Goal: Transaction & Acquisition: Purchase product/service

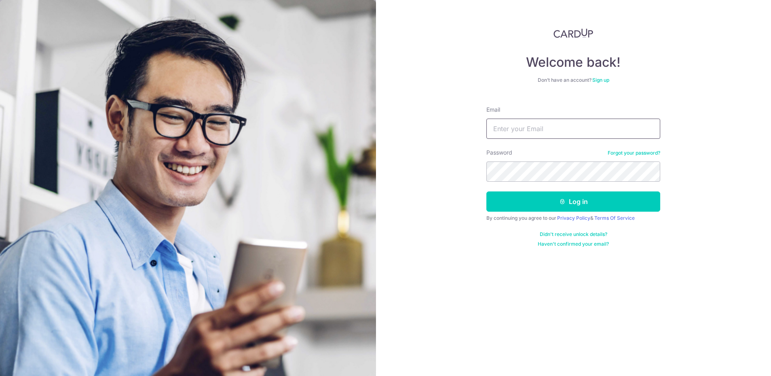
click at [516, 133] on input "Email" at bounding box center [573, 128] width 174 height 20
paste input "[EMAIL_ADDRESS][DOMAIN_NAME]"
type input "[EMAIL_ADDRESS][DOMAIN_NAME]"
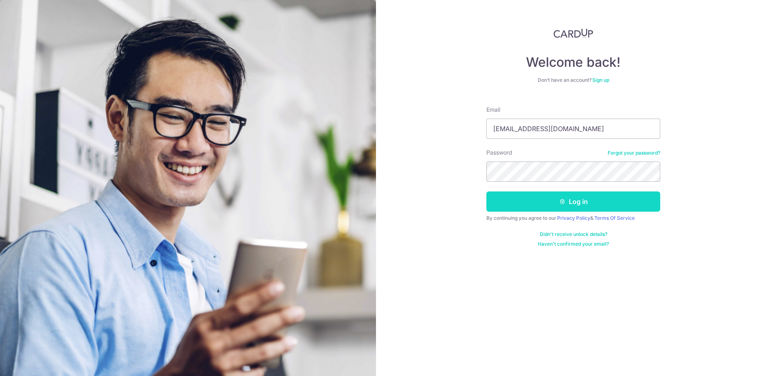
click at [515, 196] on button "Log in" at bounding box center [573, 201] width 174 height 20
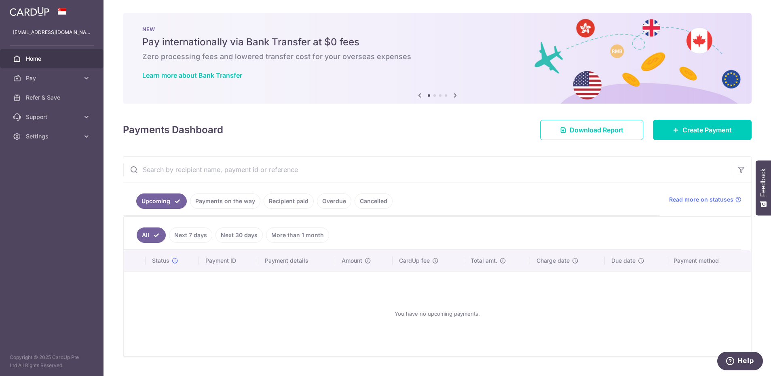
click at [188, 236] on link "Next 7 days" at bounding box center [190, 234] width 43 height 15
click at [245, 237] on body "[EMAIL_ADDRESS][DOMAIN_NAME] Home Pay Payments Recipients Cards Refer & Save Su…" at bounding box center [385, 188] width 771 height 376
click at [246, 232] on link "Next 30 days" at bounding box center [238, 234] width 47 height 15
click at [288, 239] on link "More than 1 month" at bounding box center [297, 234] width 63 height 15
click at [146, 233] on link "All" at bounding box center [146, 234] width 18 height 15
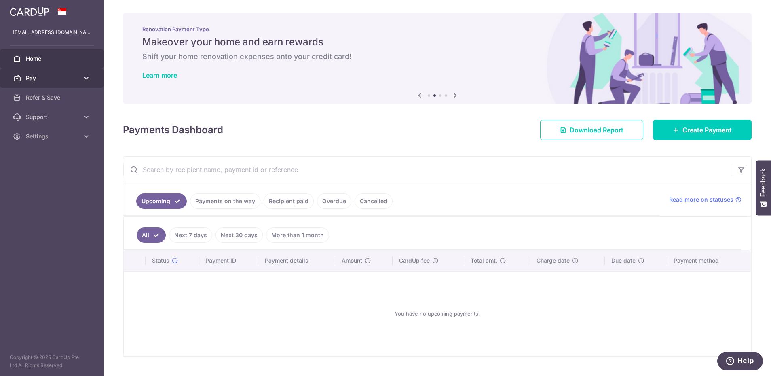
click at [81, 82] on link "Pay" at bounding box center [51, 77] width 103 height 19
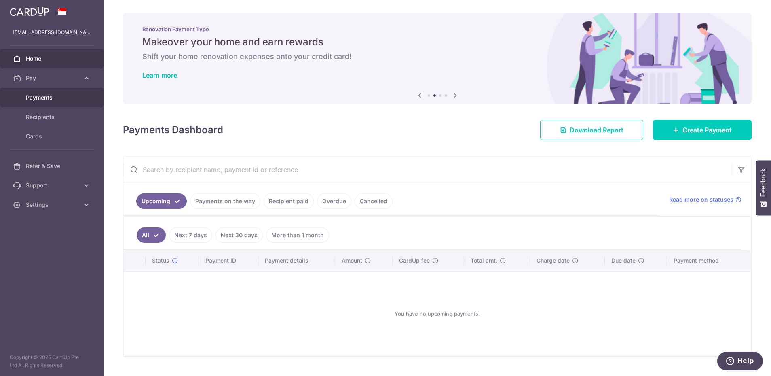
click at [66, 96] on span "Payments" at bounding box center [52, 97] width 53 height 8
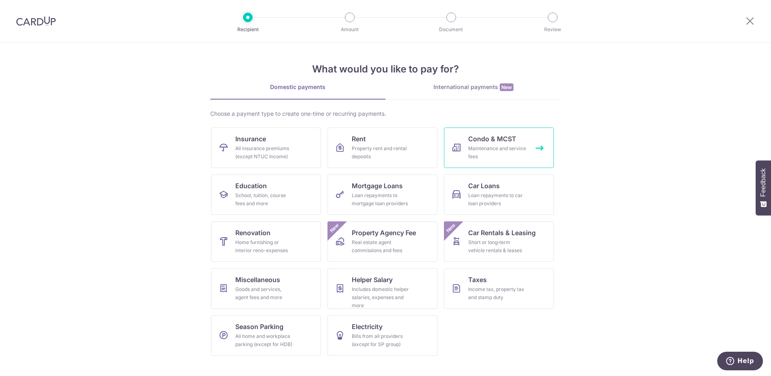
click at [488, 141] on span "Condo & MCST" at bounding box center [492, 139] width 48 height 10
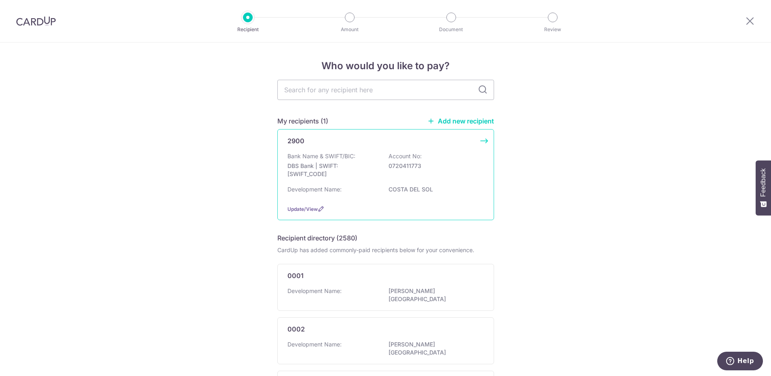
click at [371, 151] on div "2900 Bank Name & SWIFT/BIC: DBS Bank | SWIFT: DBSSSGSGXXX Account No: 072041177…" at bounding box center [385, 174] width 217 height 91
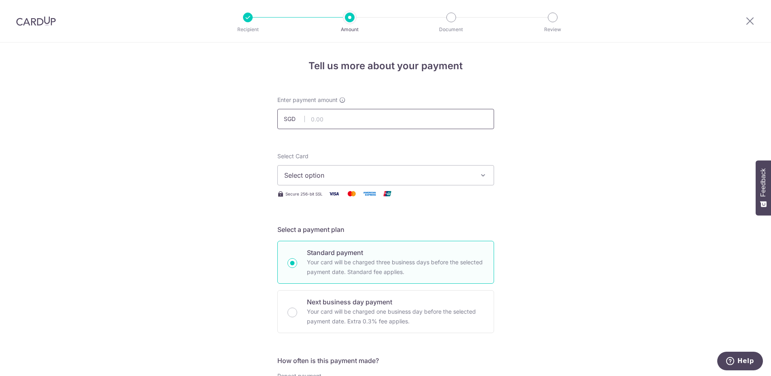
click at [327, 122] on input "text" at bounding box center [385, 119] width 217 height 20
type input "1,464.96"
click at [328, 180] on span "Select option" at bounding box center [378, 175] width 188 height 10
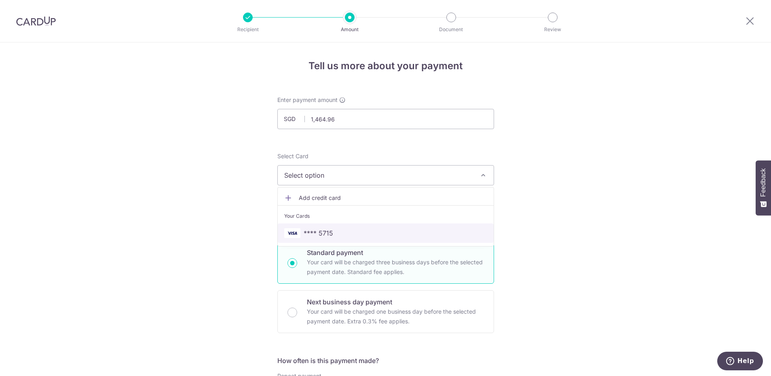
click at [318, 229] on span "**** 5715" at bounding box center [319, 233] width 30 height 10
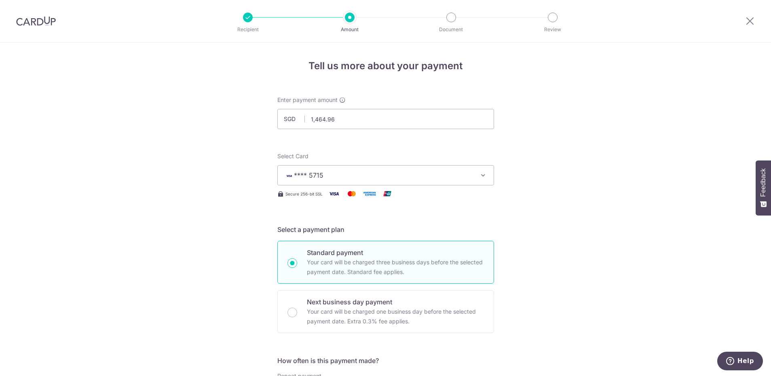
click at [305, 174] on span "**** 5715" at bounding box center [309, 175] width 30 height 8
click at [314, 179] on span "**** 5715" at bounding box center [309, 175] width 30 height 8
click at [311, 199] on span "Add credit card" at bounding box center [393, 198] width 188 height 8
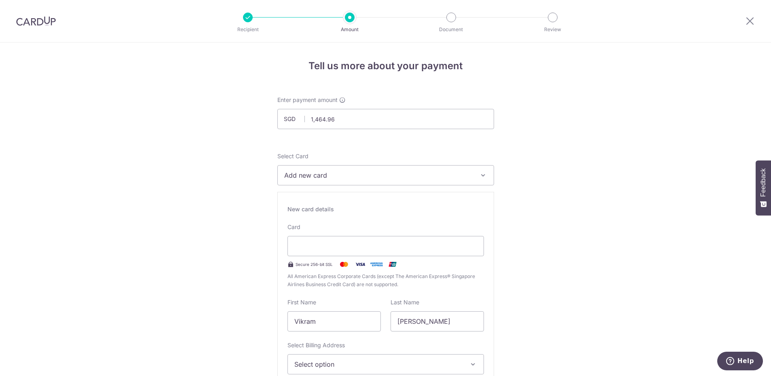
click at [301, 317] on input "Vikram" at bounding box center [333, 321] width 93 height 20
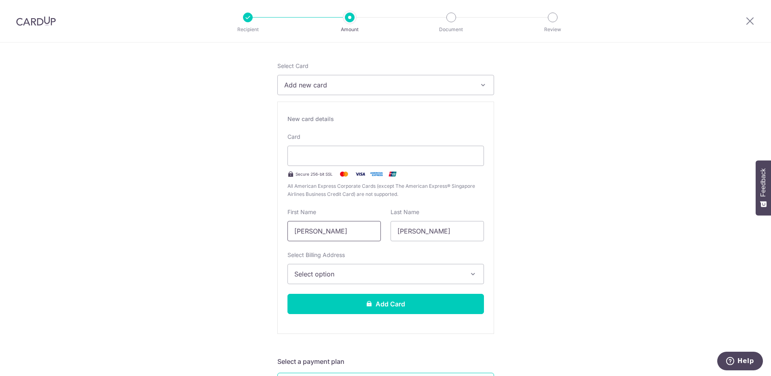
scroll to position [97, 0]
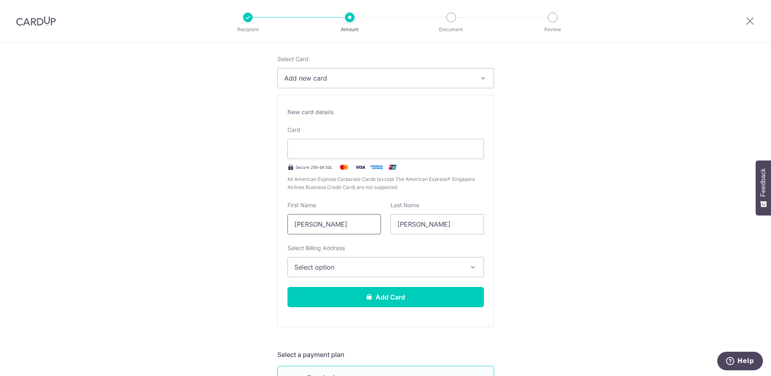
type input "Richa"
click at [351, 271] on span "Select option" at bounding box center [378, 267] width 168 height 10
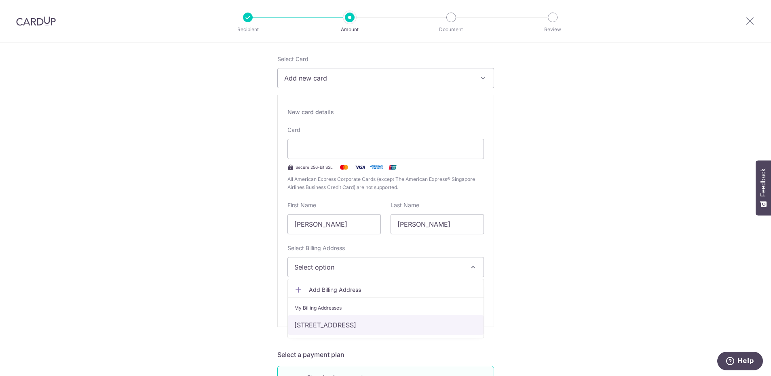
click at [327, 321] on link "0523, 78 Bayshore Road, Singapore, Singapore, Singapore-469991" at bounding box center [386, 324] width 196 height 19
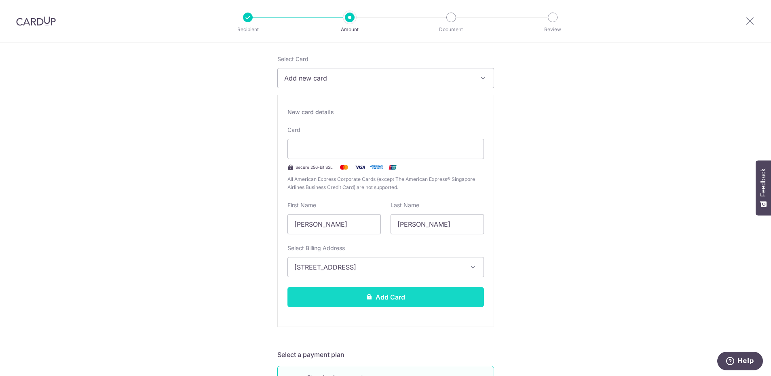
click at [358, 299] on button "Add Card" at bounding box center [385, 297] width 196 height 20
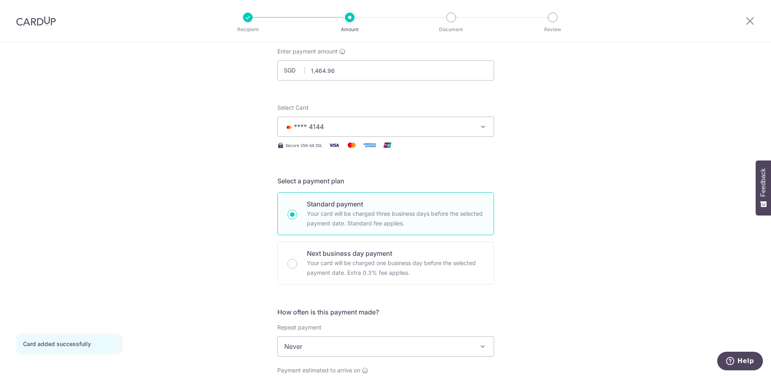
scroll to position [146, 0]
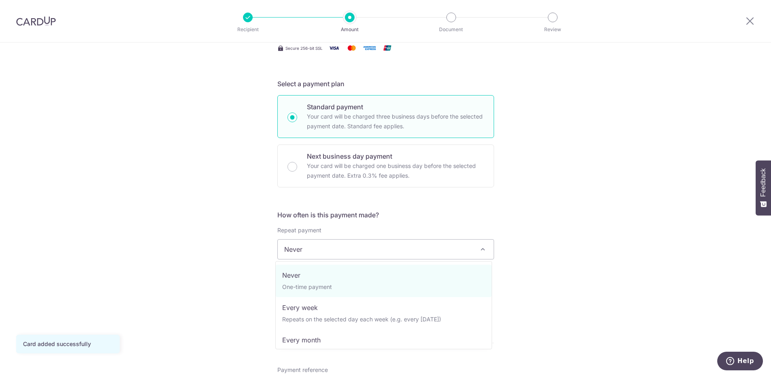
click at [409, 250] on span "Never" at bounding box center [386, 248] width 216 height 19
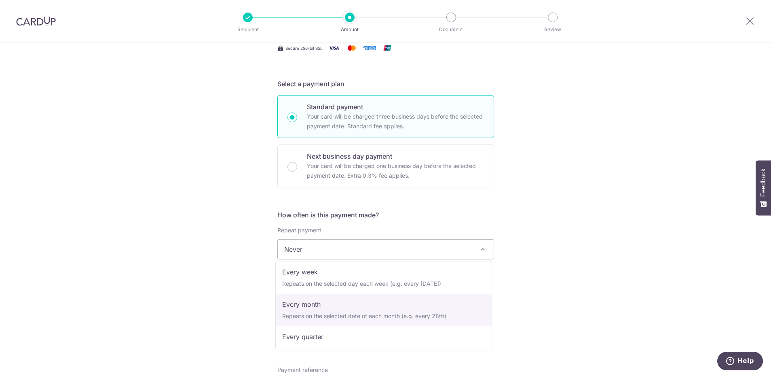
scroll to position [49, 0]
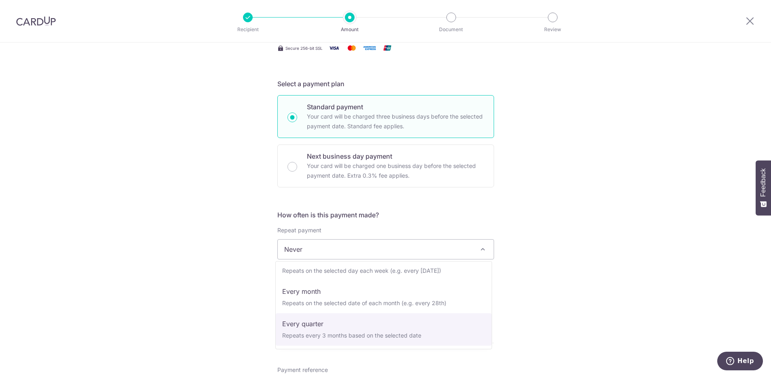
select select "4"
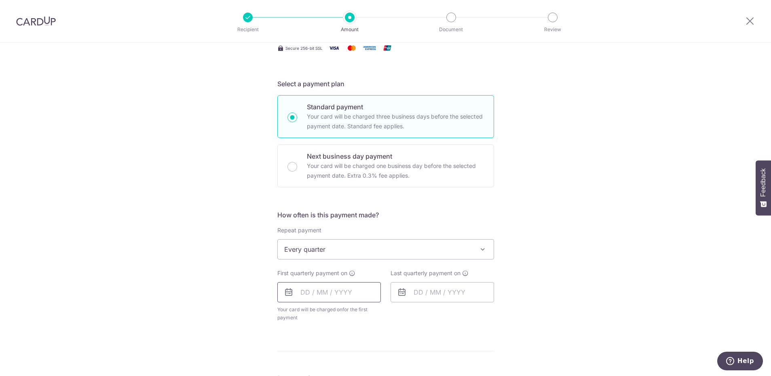
click at [306, 292] on input "text" at bounding box center [328, 292] width 103 height 20
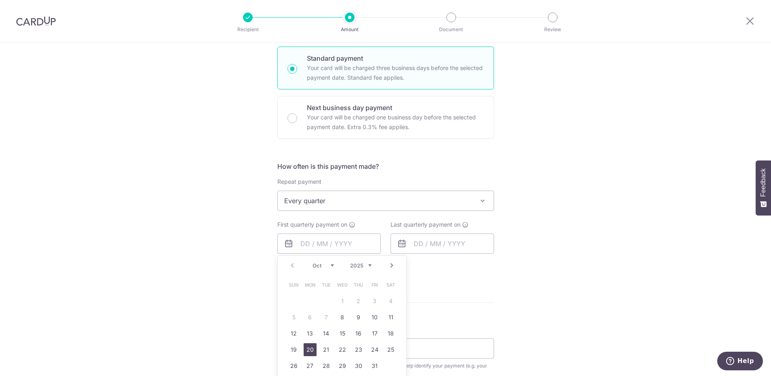
click at [308, 349] on link "20" at bounding box center [310, 349] width 13 height 13
type input "[DATE]"
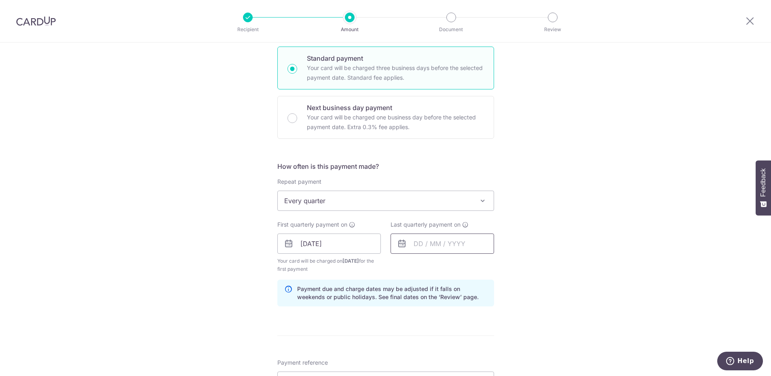
click at [417, 245] on input "text" at bounding box center [442, 243] width 103 height 20
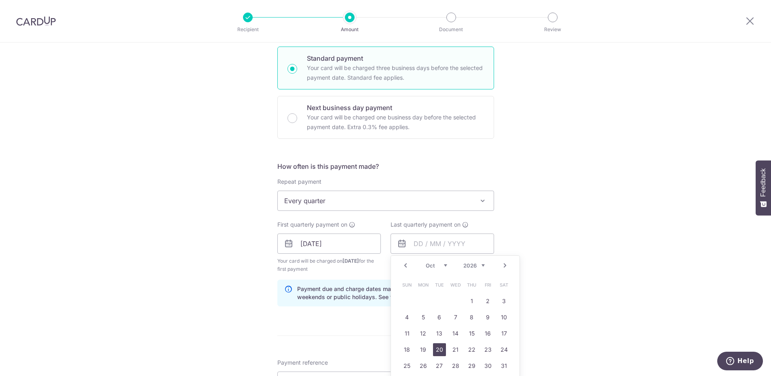
click at [438, 351] on link "20" at bounding box center [439, 349] width 13 height 13
type input "20/10/2026"
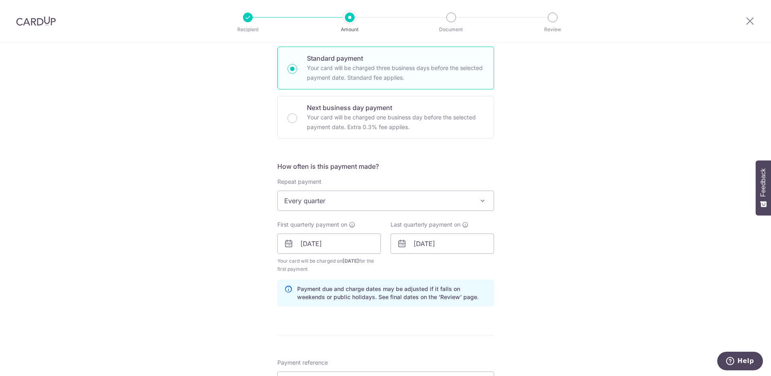
click at [573, 298] on div "Tell us more about your payment Enter payment amount SGD 1,464.96 1464.96 Card …" at bounding box center [385, 234] width 771 height 773
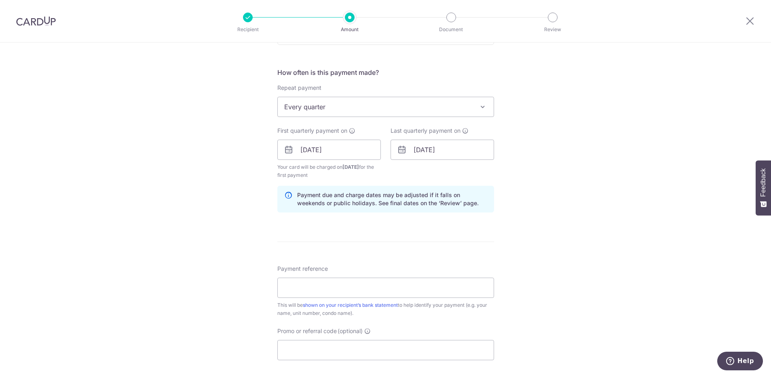
scroll to position [291, 0]
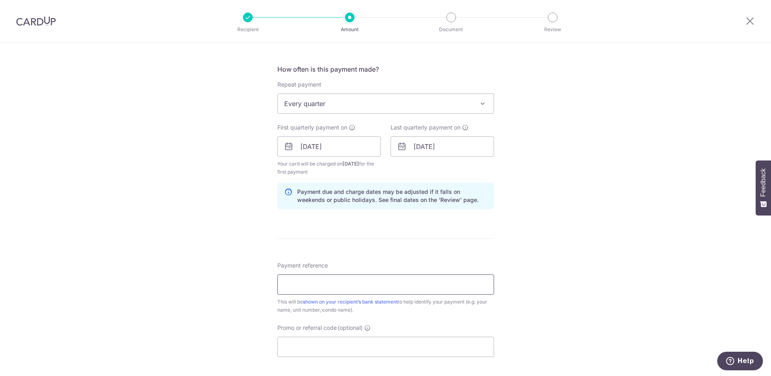
click at [352, 281] on input "Payment reference" at bounding box center [385, 284] width 217 height 20
type input "7"
type input "Blk 78 0523 Costa Del Sol"
click at [317, 344] on input "Promo or referral code (optional)" at bounding box center [385, 346] width 217 height 20
paste input "REC185"
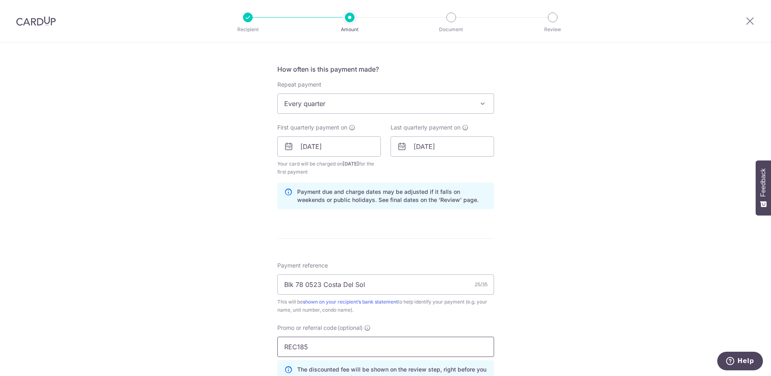
type input "REC185"
click at [248, 329] on div "Tell us more about your payment Enter payment amount SGD 1,464.96 1464.96 Card …" at bounding box center [385, 155] width 771 height 809
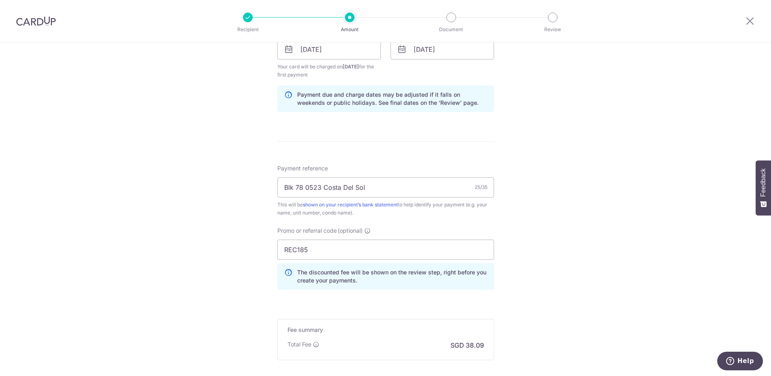
scroll to position [437, 0]
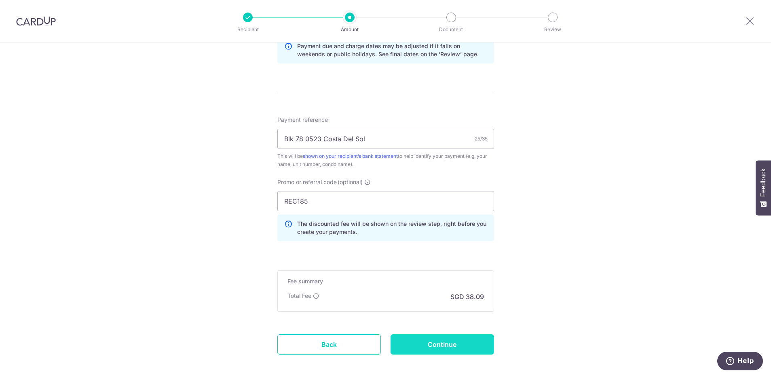
click at [418, 344] on input "Continue" at bounding box center [442, 344] width 103 height 20
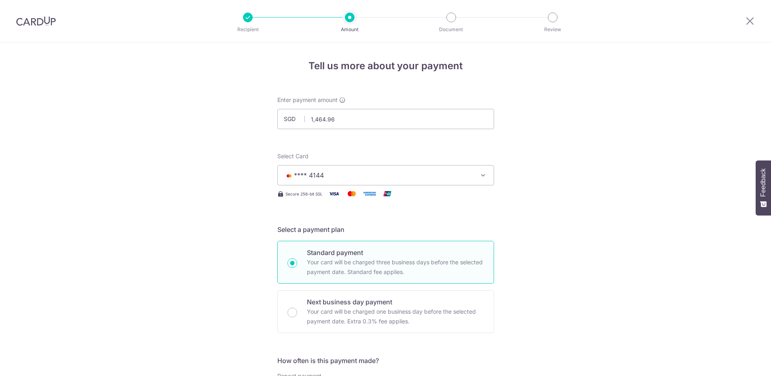
scroll to position [446, 0]
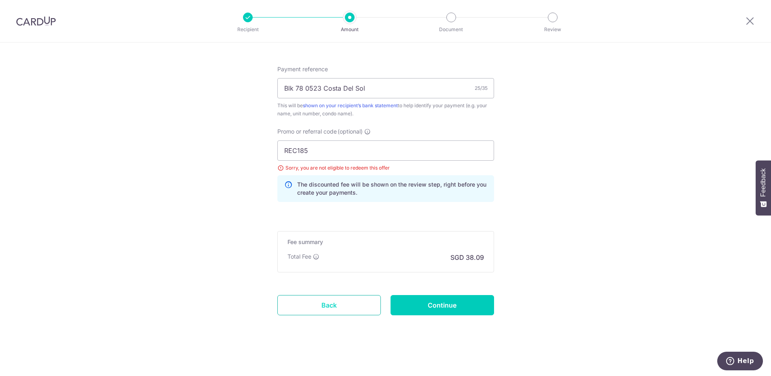
click at [316, 299] on link "Back" at bounding box center [328, 305] width 103 height 20
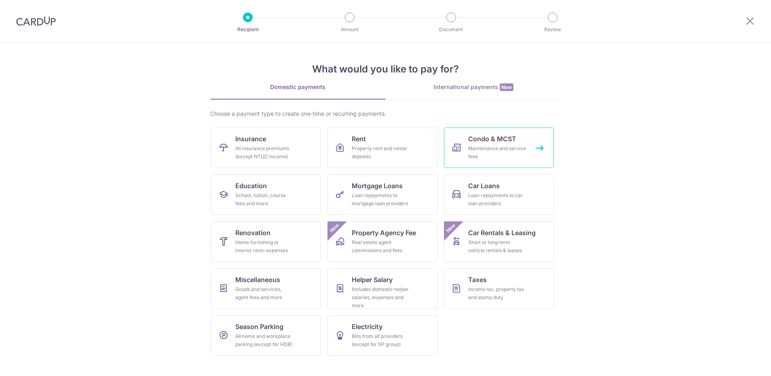
click at [502, 151] on div "Maintenance and service fees" at bounding box center [497, 152] width 58 height 16
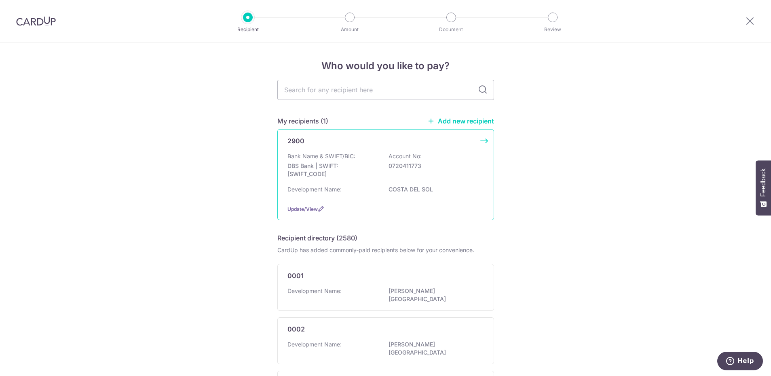
click at [476, 143] on div "2900" at bounding box center [385, 141] width 196 height 10
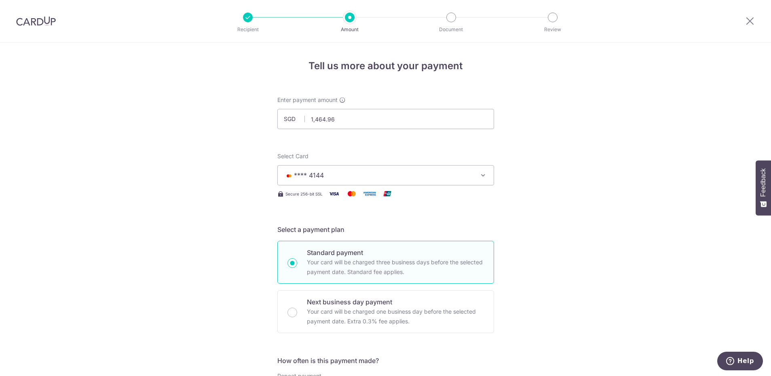
click at [418, 180] on button "**** 4144" at bounding box center [385, 175] width 217 height 20
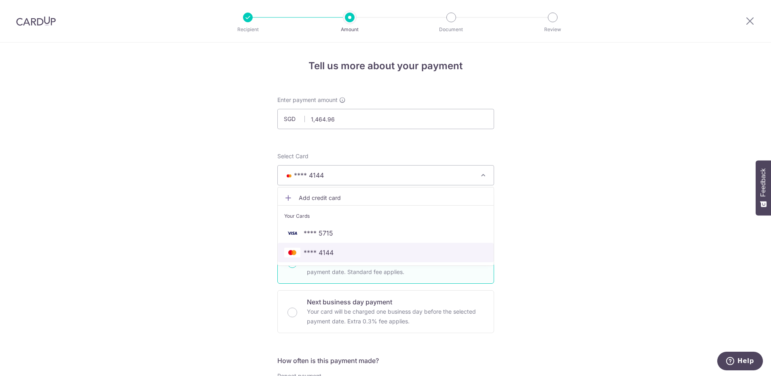
click at [337, 252] on span "**** 4144" at bounding box center [385, 252] width 203 height 10
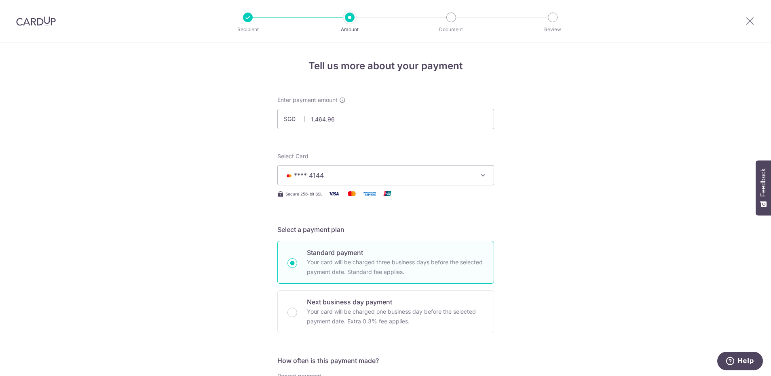
click at [358, 184] on button "**** 4144" at bounding box center [385, 175] width 217 height 20
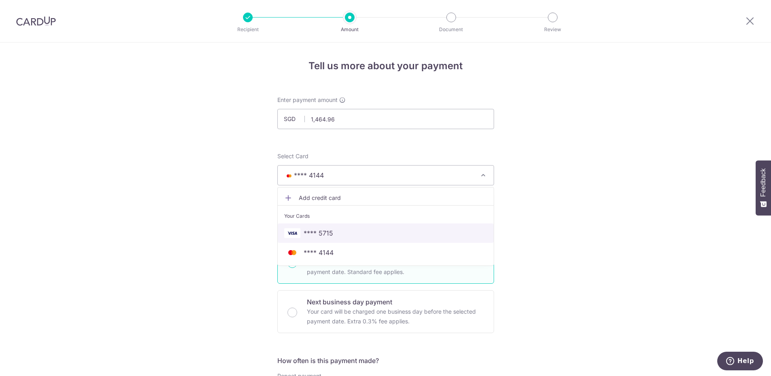
click at [324, 236] on span "**** 5715" at bounding box center [319, 233] width 30 height 10
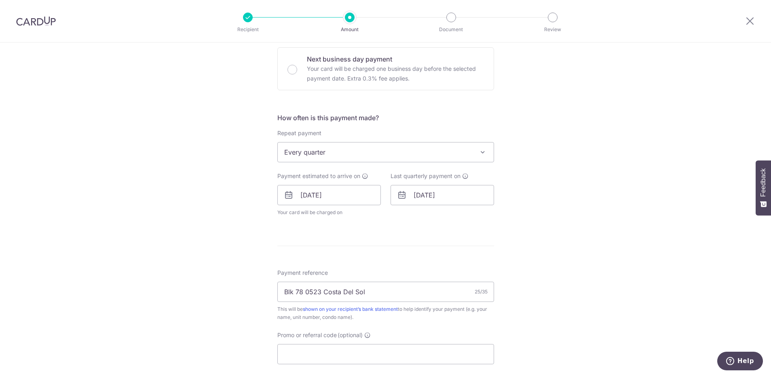
scroll to position [340, 0]
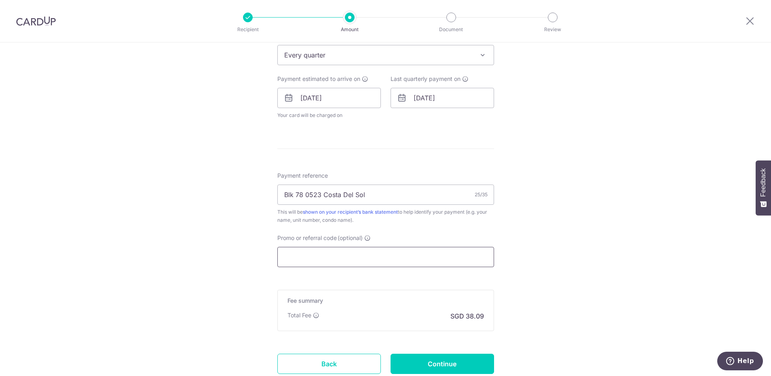
click at [355, 259] on input "Promo or referral code (optional)" at bounding box center [385, 257] width 217 height 20
paste input "REC185"
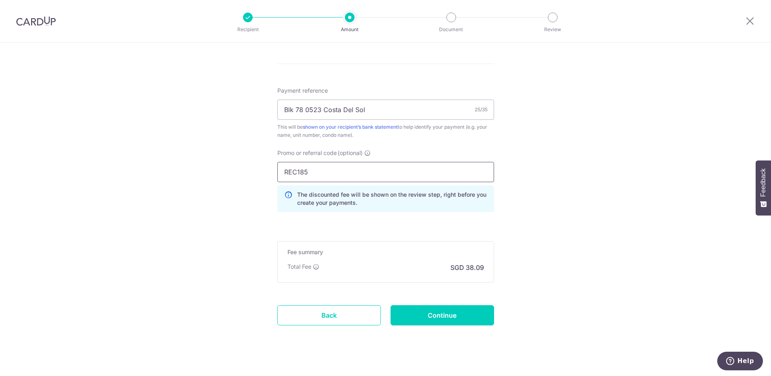
scroll to position [435, 0]
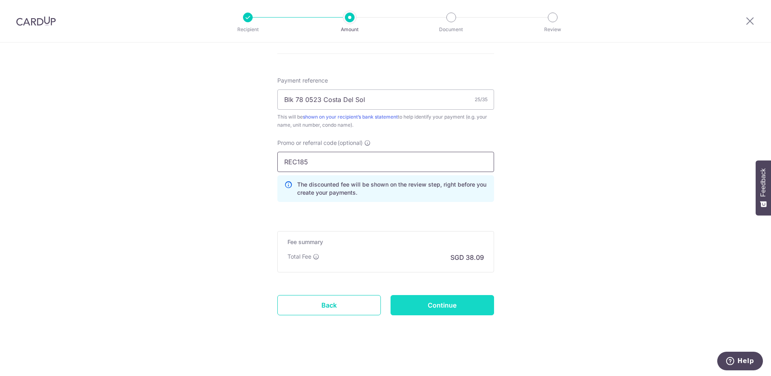
type input "REC185"
click at [422, 303] on input "Continue" at bounding box center [442, 305] width 103 height 20
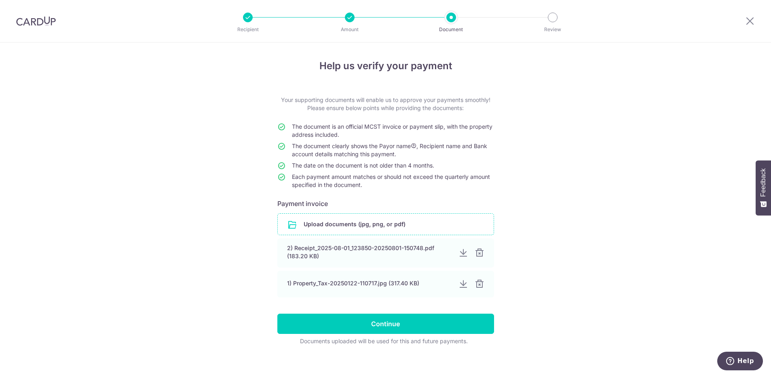
scroll to position [7, 0]
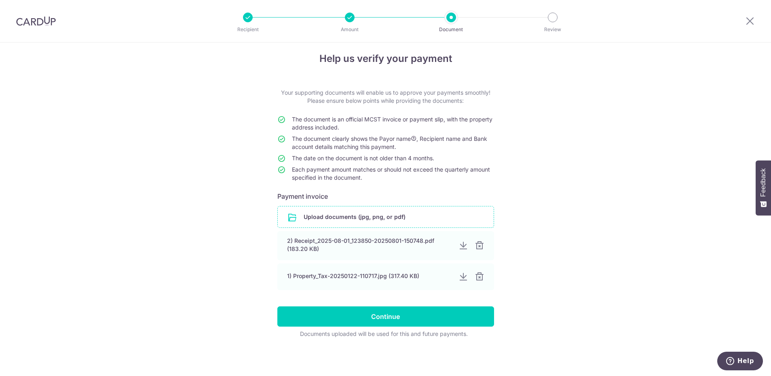
click at [372, 218] on input "file" at bounding box center [386, 216] width 216 height 21
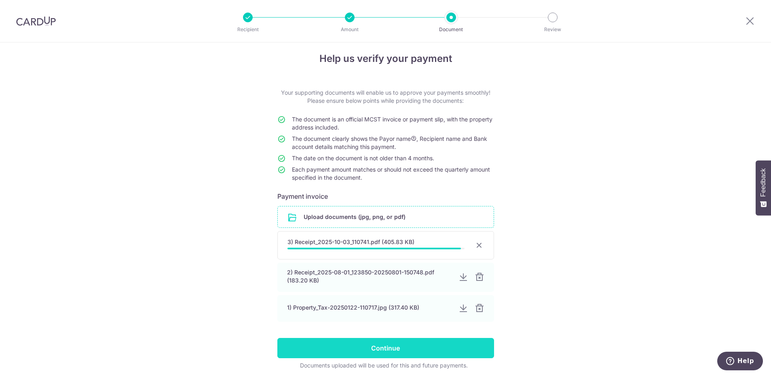
click at [389, 344] on input "Continue" at bounding box center [385, 348] width 217 height 20
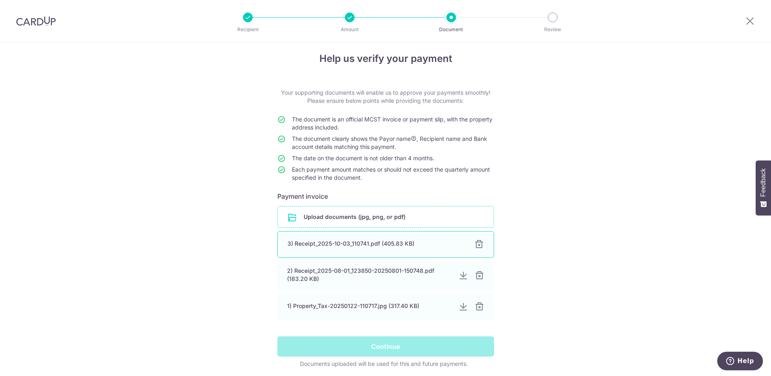
click at [345, 246] on div "3) Receipt_2025-10-03_110741.pdf (405.83 KB)" at bounding box center [375, 243] width 177 height 8
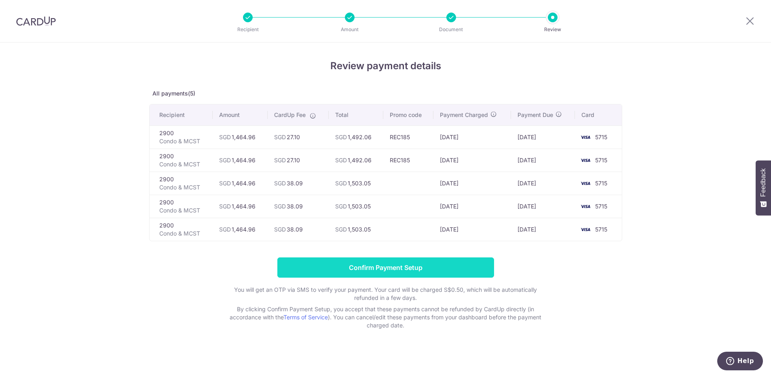
click at [430, 272] on input "Confirm Payment Setup" at bounding box center [385, 267] width 217 height 20
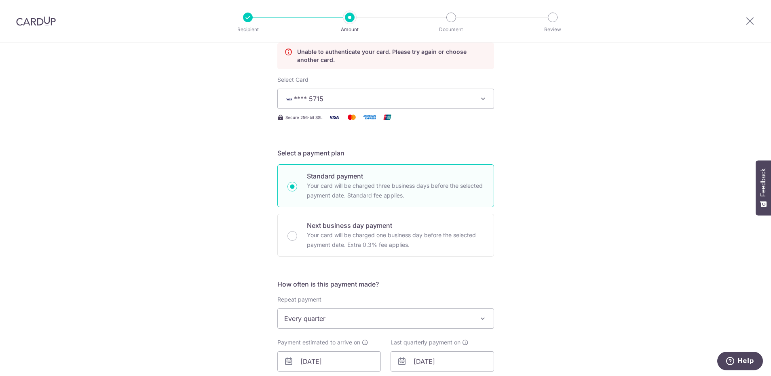
click at [346, 101] on span "**** 5715" at bounding box center [378, 99] width 188 height 10
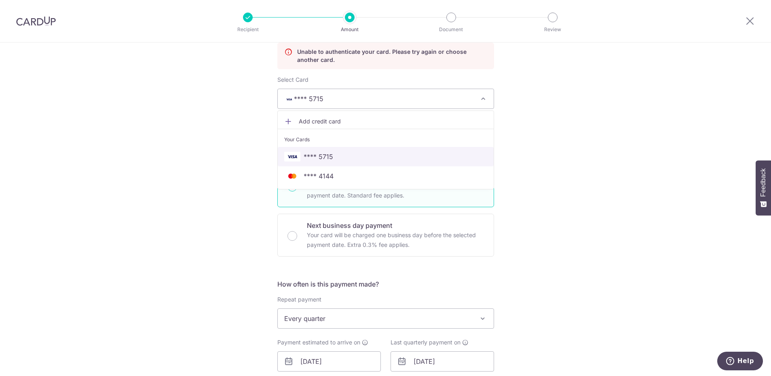
click at [324, 154] on span "**** 5715" at bounding box center [319, 157] width 30 height 10
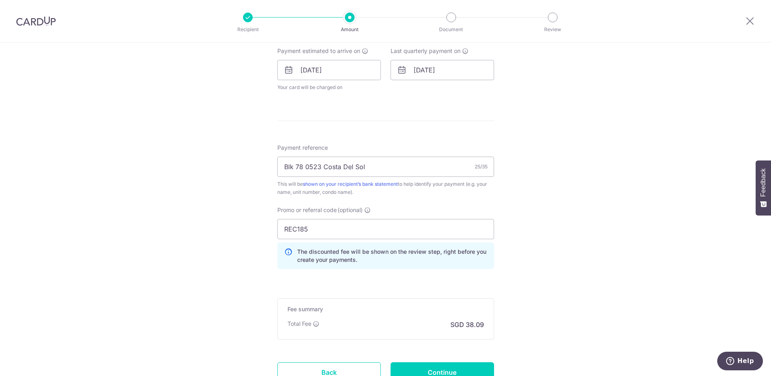
scroll to position [449, 0]
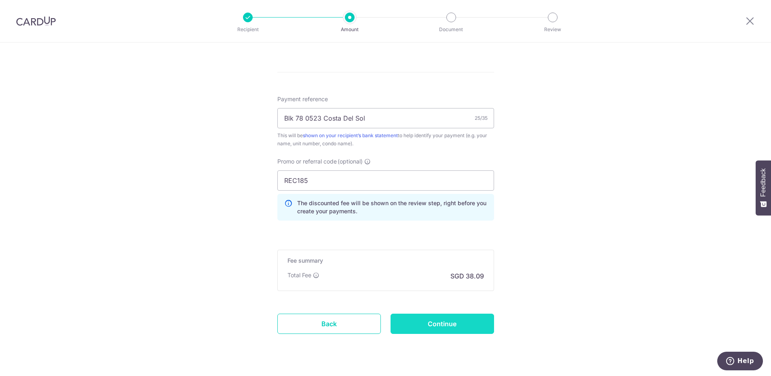
click at [436, 327] on input "Continue" at bounding box center [442, 323] width 103 height 20
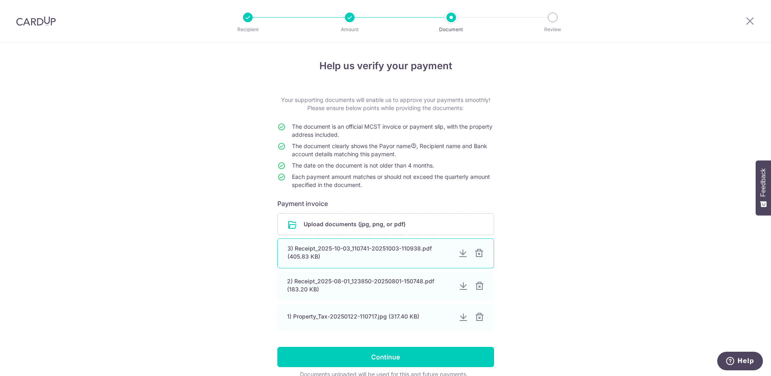
click at [366, 250] on div "3) Receipt_2025-10-03_110741-20251003-110938.pdf (405.83 KB)" at bounding box center [369, 252] width 164 height 16
click at [478, 286] on div at bounding box center [479, 286] width 10 height 10
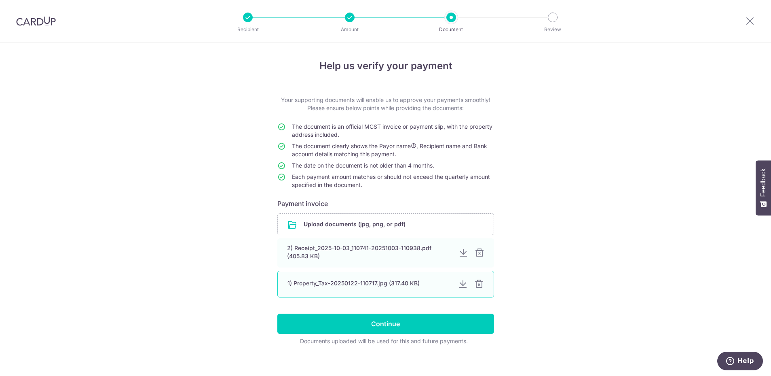
click at [478, 286] on div at bounding box center [479, 284] width 10 height 10
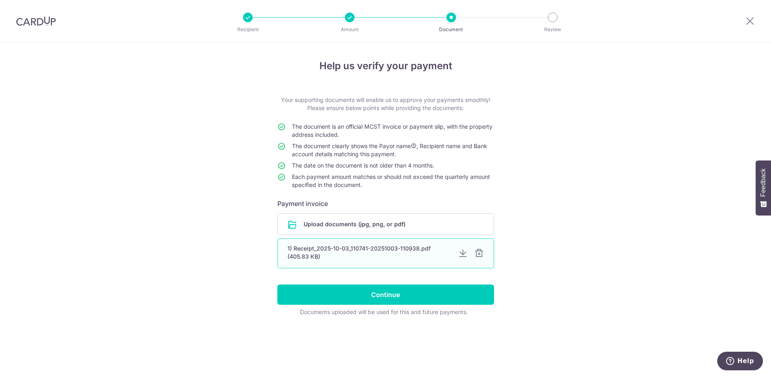
click at [366, 250] on div "1) Receipt_2025-10-03_110741-20251003-110938.pdf (405.83 KB)" at bounding box center [369, 252] width 164 height 16
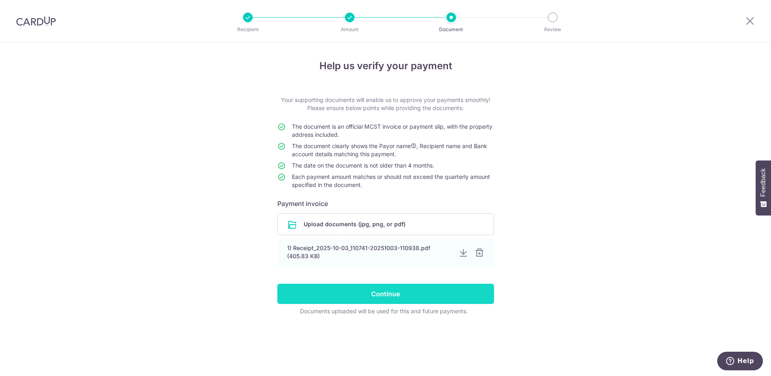
click at [374, 288] on input "Continue" at bounding box center [385, 293] width 217 height 20
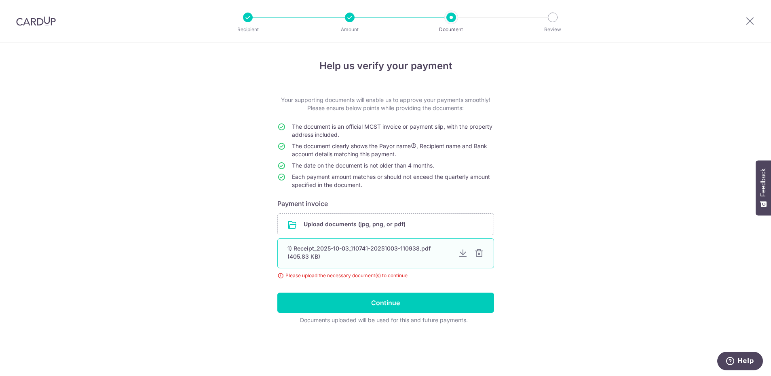
click at [482, 252] on div at bounding box center [479, 253] width 10 height 10
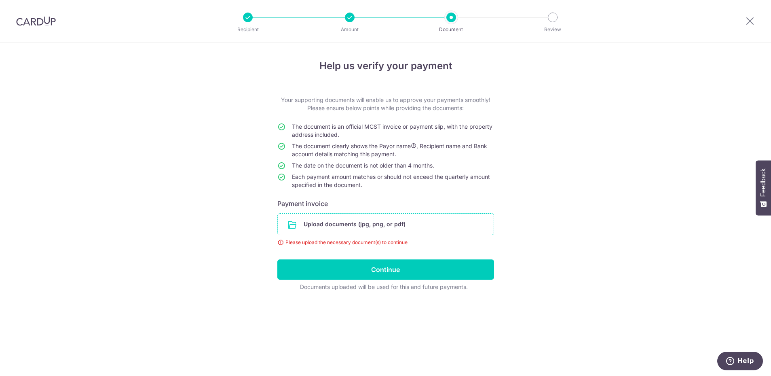
click at [395, 230] on input "file" at bounding box center [386, 223] width 216 height 21
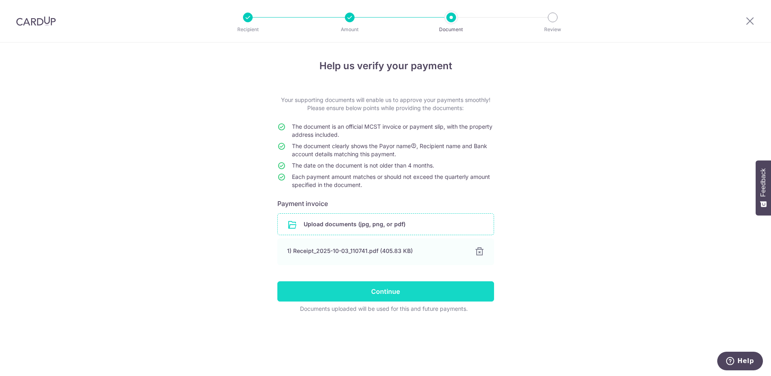
click at [401, 289] on input "Continue" at bounding box center [385, 291] width 217 height 20
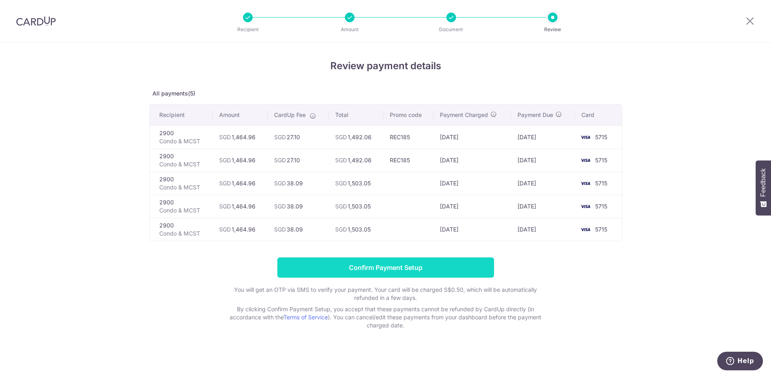
click at [410, 266] on input "Confirm Payment Setup" at bounding box center [385, 267] width 217 height 20
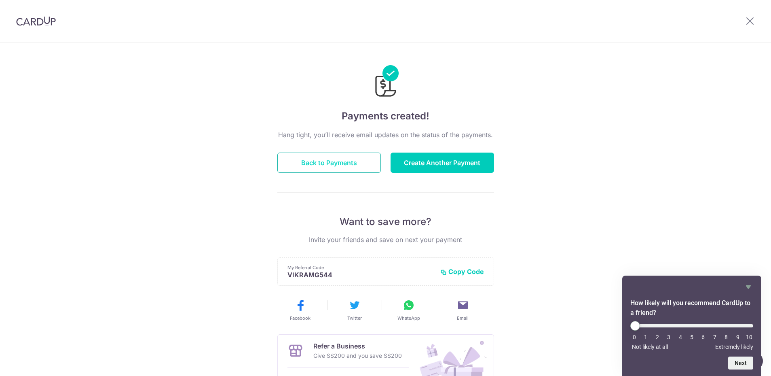
click at [343, 165] on button "Back to Payments" at bounding box center [328, 162] width 103 height 20
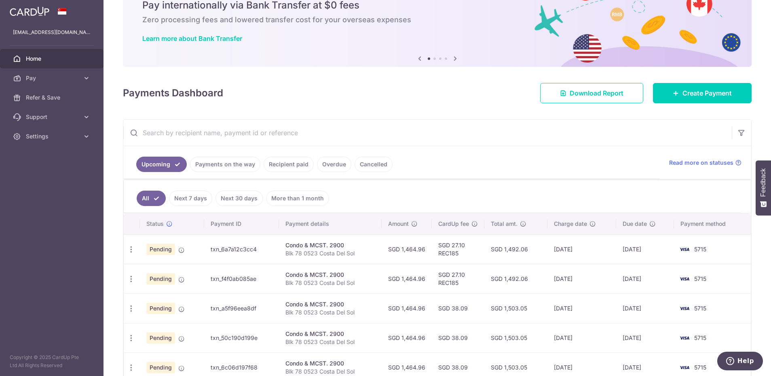
scroll to position [82, 0]
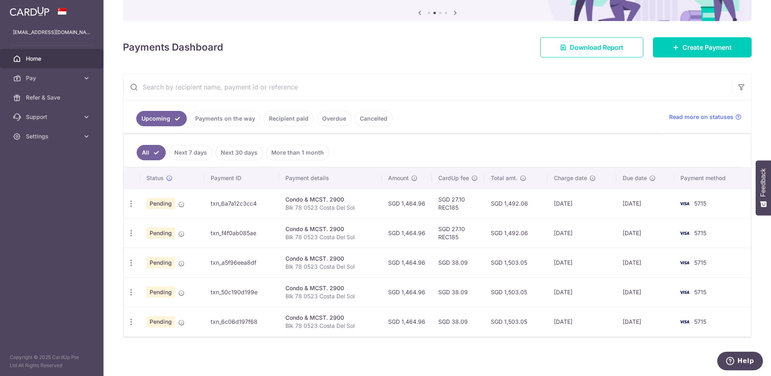
click at [556, 202] on td "[DATE]" at bounding box center [581, 203] width 69 height 30
click at [438, 144] on ul "All Next 7 days Next 30 days More than 1 month" at bounding box center [432, 150] width 617 height 33
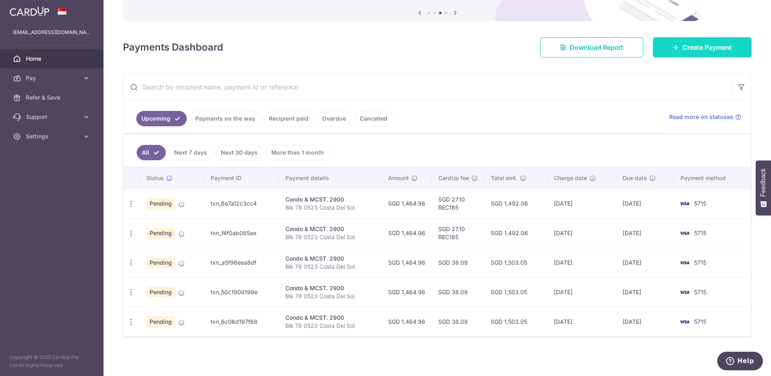
click at [682, 49] on span "Create Payment" at bounding box center [706, 47] width 49 height 10
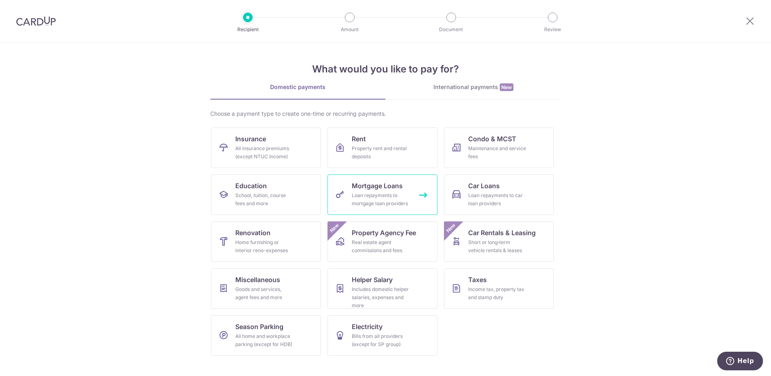
click at [388, 198] on div "Loan repayments to mortgage loan providers" at bounding box center [381, 199] width 58 height 16
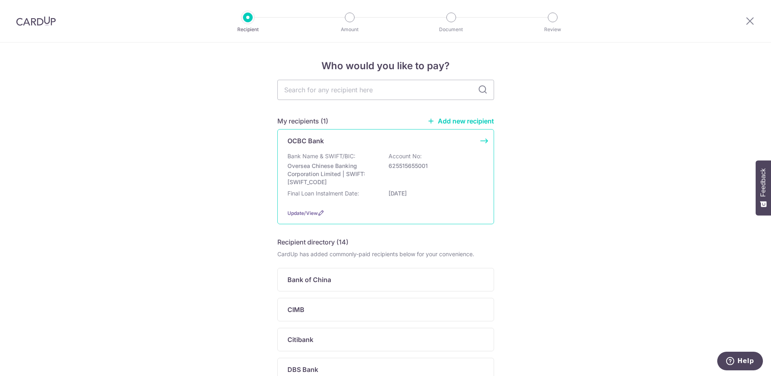
click at [397, 194] on p "[DATE]" at bounding box center [434, 193] width 91 height 8
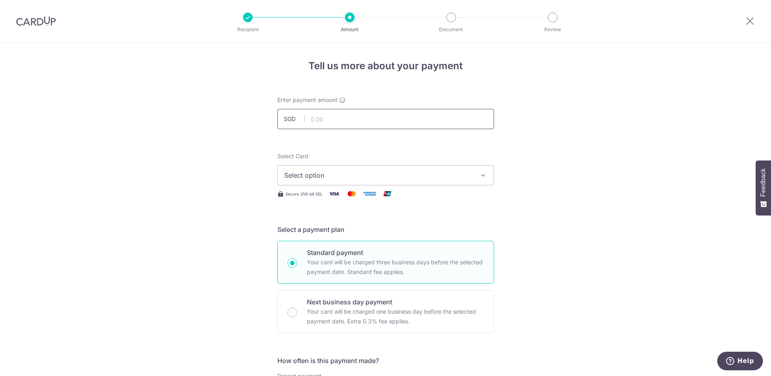
click at [365, 124] on input "text" at bounding box center [385, 119] width 217 height 20
type input "6,006.60"
click at [329, 175] on span "Select option" at bounding box center [378, 175] width 188 height 10
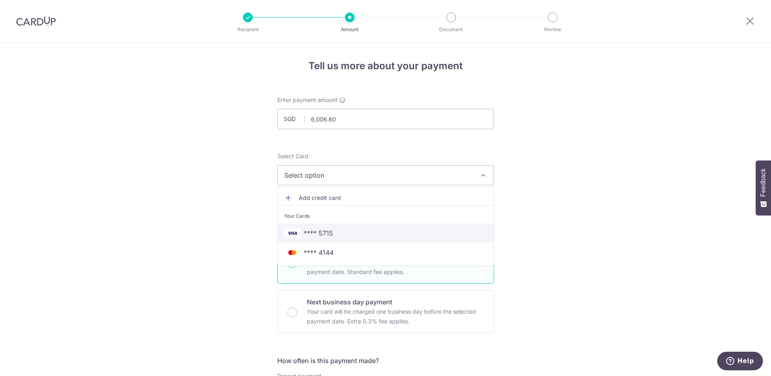
click at [327, 234] on span "**** 5715" at bounding box center [319, 233] width 30 height 10
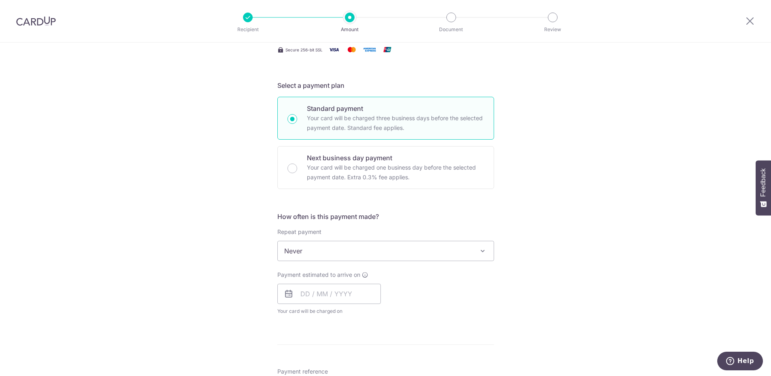
scroll to position [146, 0]
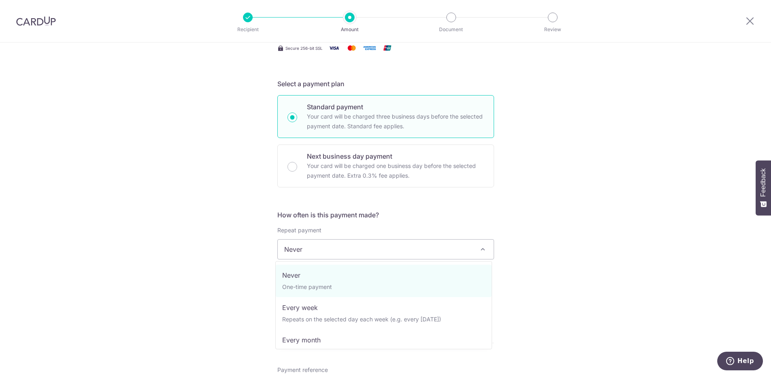
click at [311, 255] on span "Never" at bounding box center [386, 248] width 216 height 19
select select "3"
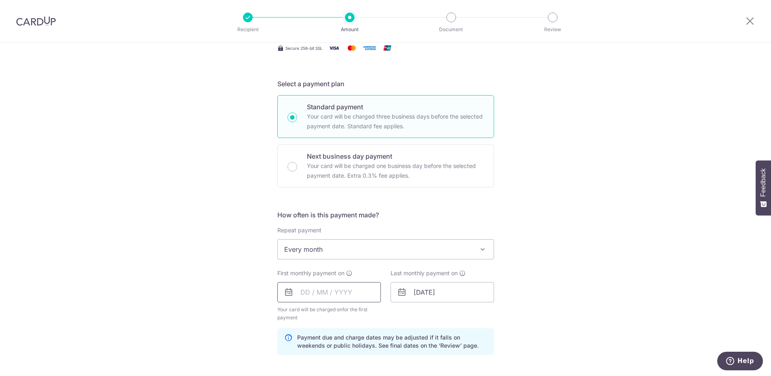
click at [350, 290] on input "text" at bounding box center [328, 292] width 103 height 20
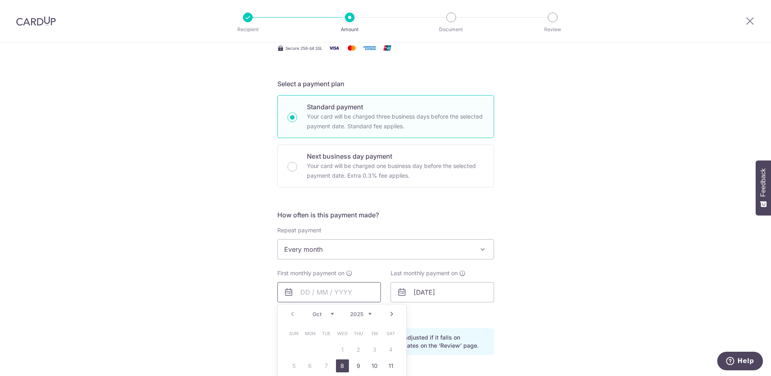
scroll to position [243, 0]
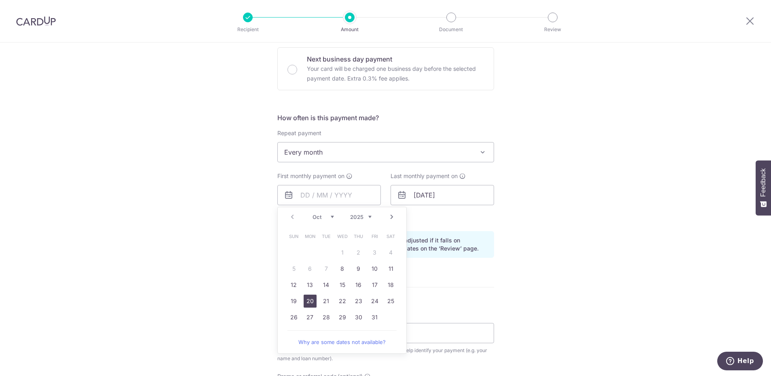
click at [307, 302] on link "20" at bounding box center [310, 300] width 13 height 13
type input "[DATE]"
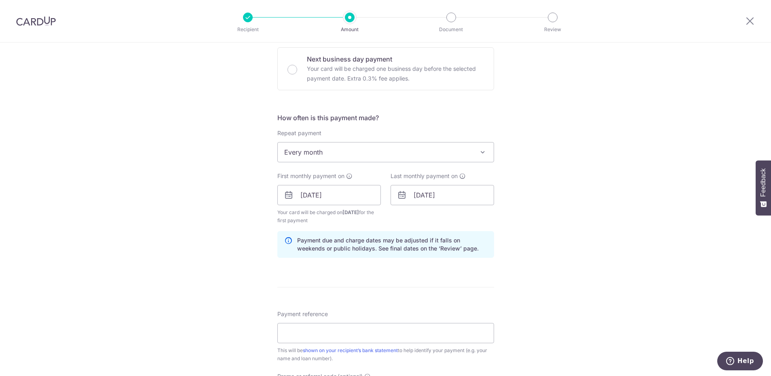
scroll to position [291, 0]
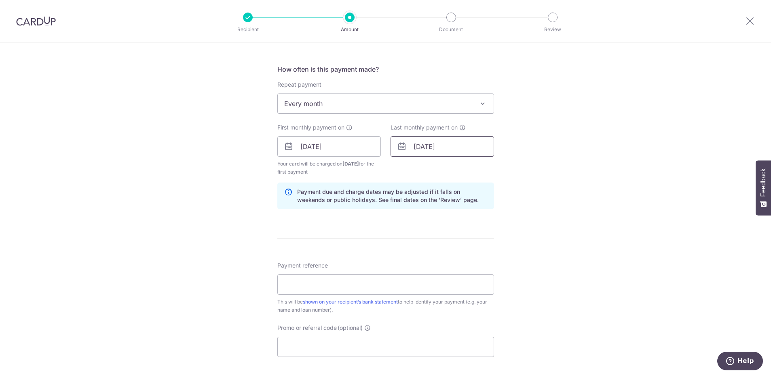
click at [429, 145] on input "31/01/2035" at bounding box center [442, 146] width 103 height 20
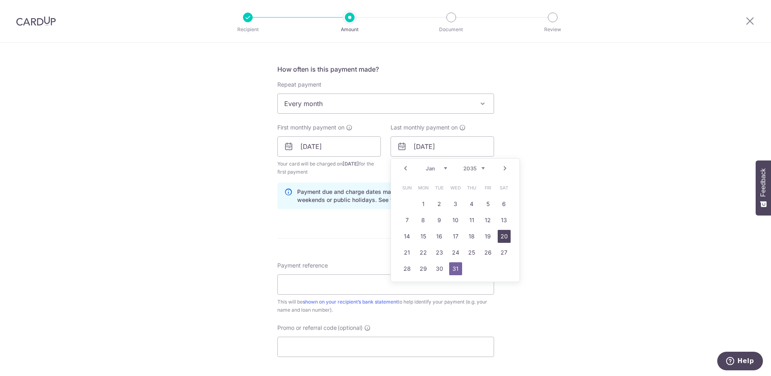
click at [502, 237] on link "20" at bounding box center [504, 236] width 13 height 13
type input "[DATE]"
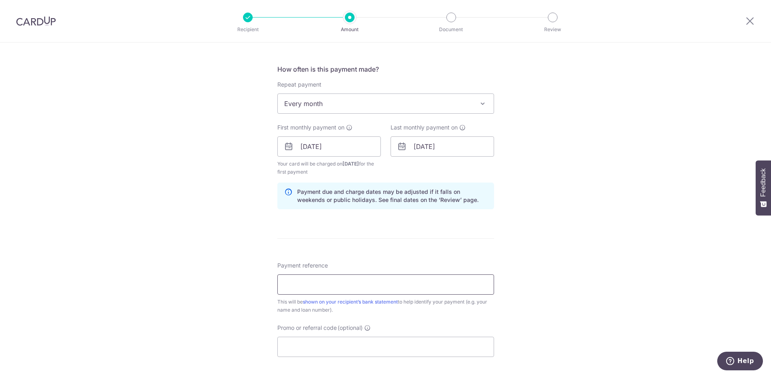
click at [328, 283] on input "Payment reference" at bounding box center [385, 284] width 217 height 20
click at [368, 336] on input "Promo or referral code (optional)" at bounding box center [385, 346] width 217 height 20
paste input "3HOME25R"
type input "3HOME25R"
click at [343, 283] on input "Payment reference" at bounding box center [385, 284] width 217 height 20
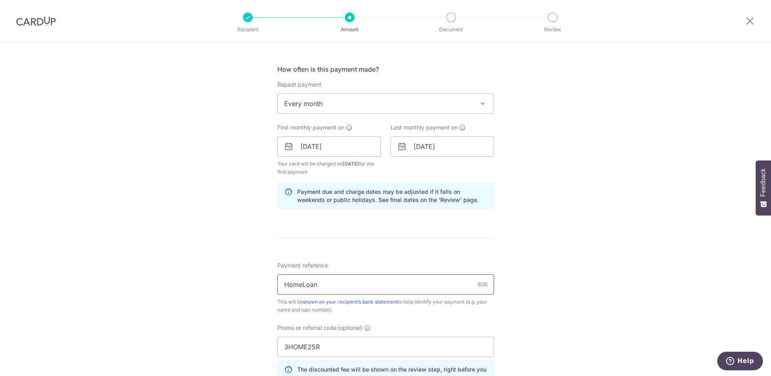
paste input "585018319100000"
type input "HomeLoan 585018319100000"
click at [563, 276] on div "Tell us more about your payment Enter payment amount SGD 6,006.60 6006.60 Selec…" at bounding box center [385, 155] width 771 height 809
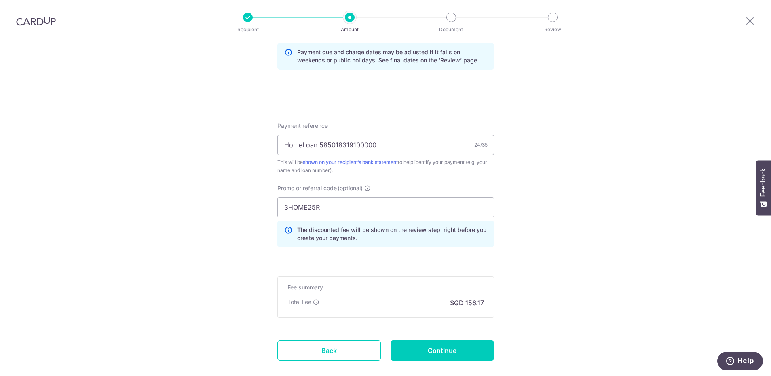
scroll to position [437, 0]
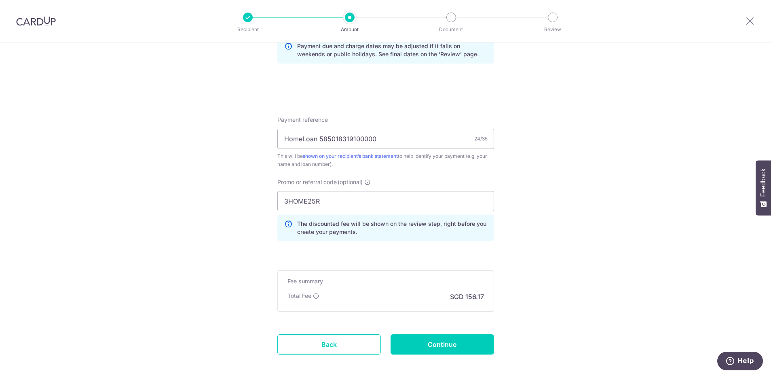
click at [473, 297] on p "SGD 156.17" at bounding box center [467, 296] width 34 height 10
click at [180, 338] on div "Tell us more about your payment Enter payment amount SGD 6,006.60 6006.60 Selec…" at bounding box center [385, 10] width 771 height 809
click at [425, 343] on input "Continue" at bounding box center [442, 344] width 103 height 20
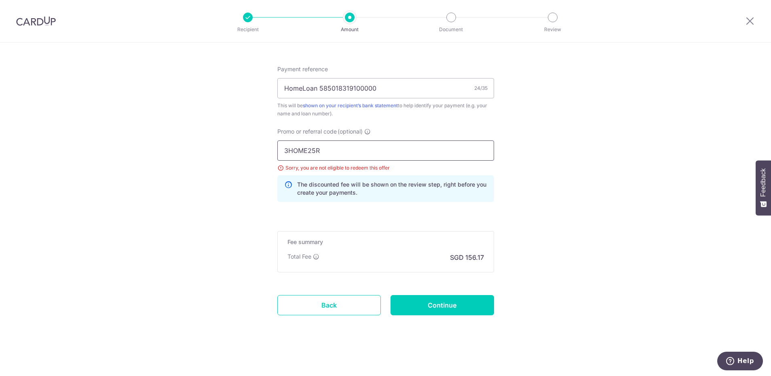
click at [358, 151] on input "3HOME25R" at bounding box center [385, 150] width 217 height 20
click at [324, 298] on link "Back" at bounding box center [328, 305] width 103 height 20
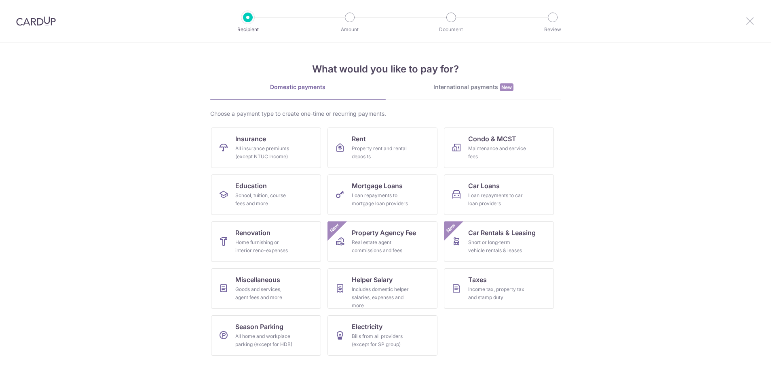
click at [747, 22] on icon at bounding box center [750, 21] width 10 height 10
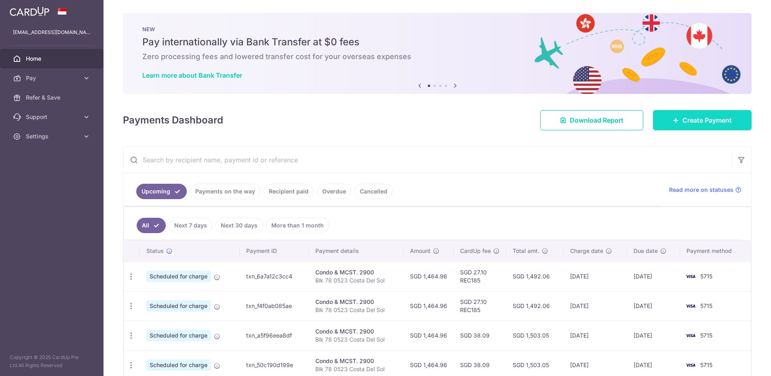
click at [673, 118] on icon at bounding box center [676, 120] width 6 height 6
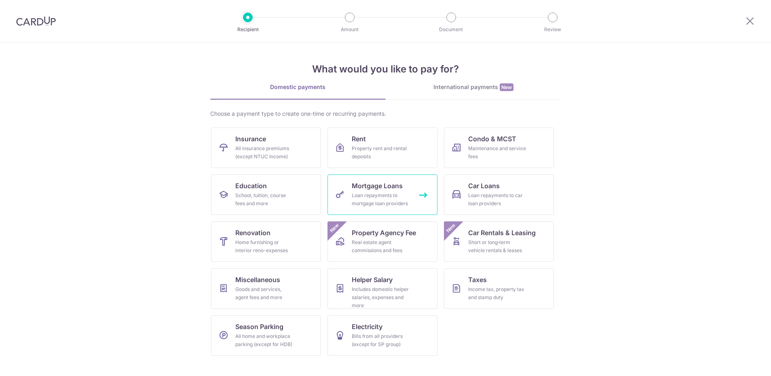
click at [382, 194] on div "Loan repayments to mortgage loan providers" at bounding box center [381, 199] width 58 height 16
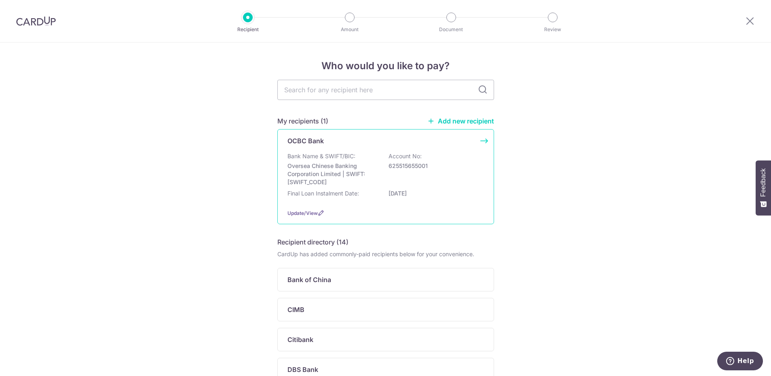
click at [416, 165] on p "625515655001" at bounding box center [434, 166] width 91 height 8
click at [752, 21] on icon at bounding box center [750, 21] width 10 height 10
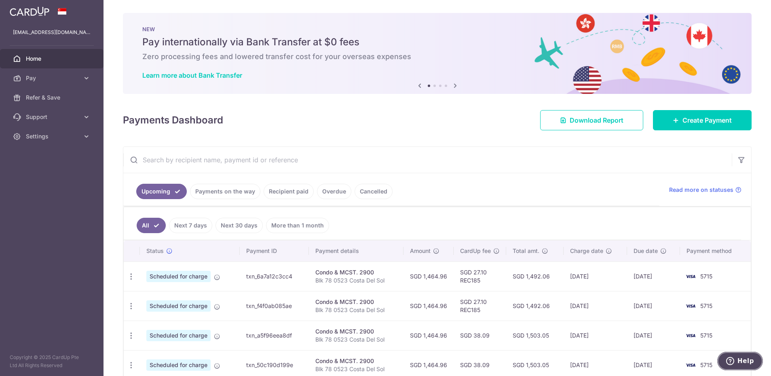
click at [733, 357] on icon "Help" at bounding box center [730, 361] width 8 height 8
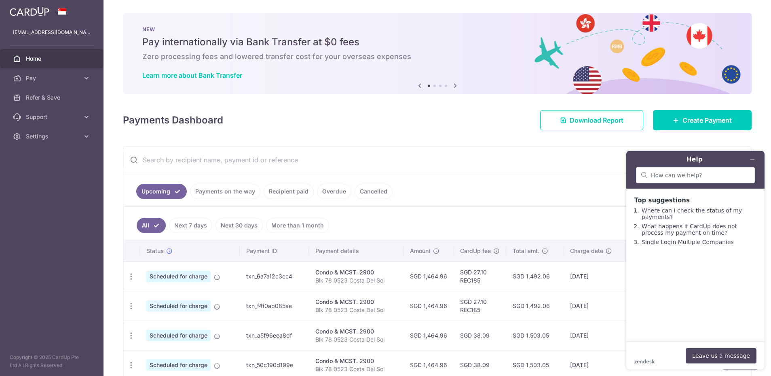
click at [654, 355] on div "zendesk .cls-1{fill:#03363d;} Leave us a message" at bounding box center [695, 355] width 122 height 15
click at [685, 179] on div at bounding box center [695, 175] width 119 height 16
type input "Home Loan"
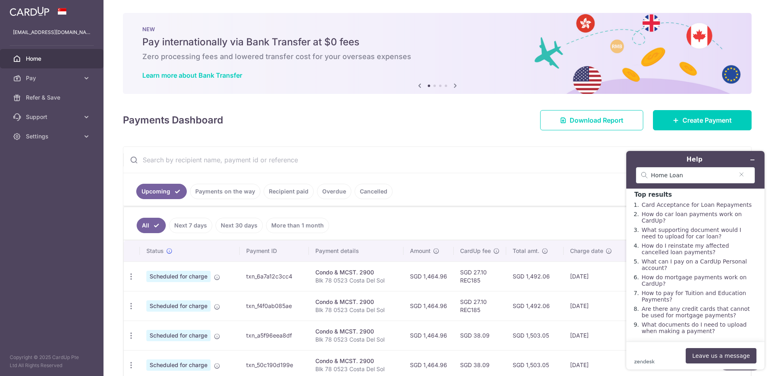
scroll to position [6, 0]
click at [676, 278] on link "How do mortgage payments work on CardUp?" at bounding box center [694, 279] width 105 height 13
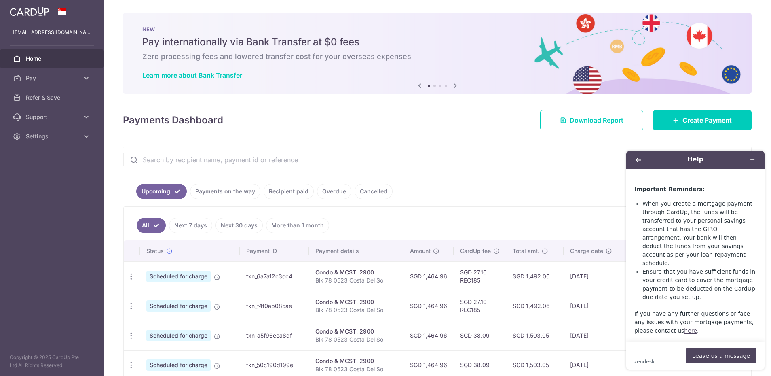
scroll to position [1734, 0]
click at [706, 119] on span "Create Payment" at bounding box center [706, 120] width 49 height 10
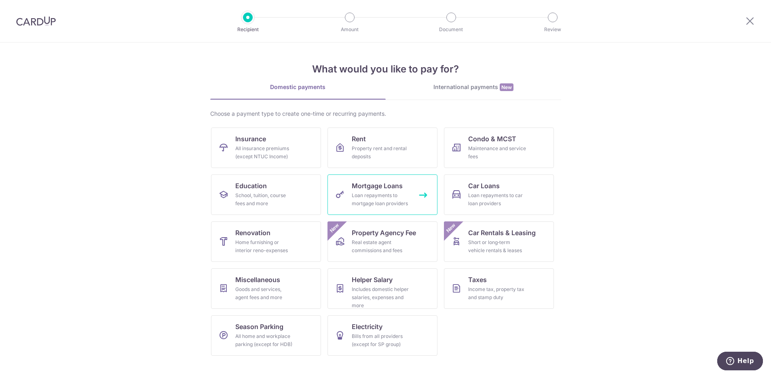
click at [379, 197] on div "Loan repayments to mortgage loan providers" at bounding box center [381, 199] width 58 height 16
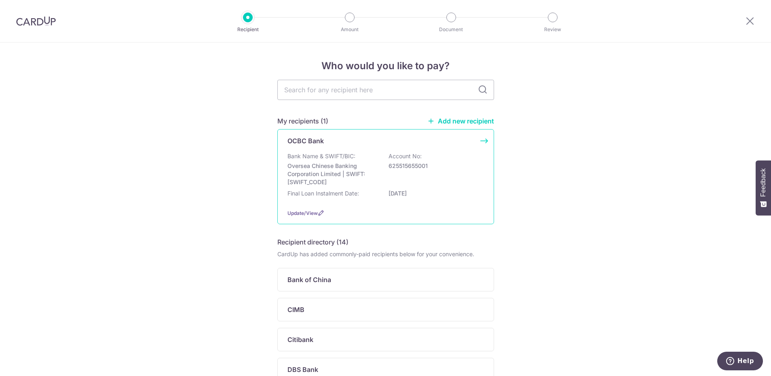
click at [385, 170] on div "Bank Name & SWIFT/BIC: Oversea Chinese Banking Corporation Limited | SWIFT: [SW…" at bounding box center [385, 169] width 196 height 34
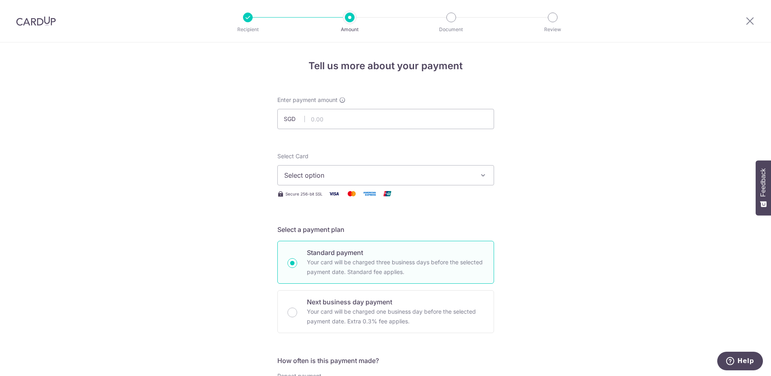
click at [344, 177] on span "Select option" at bounding box center [378, 175] width 188 height 10
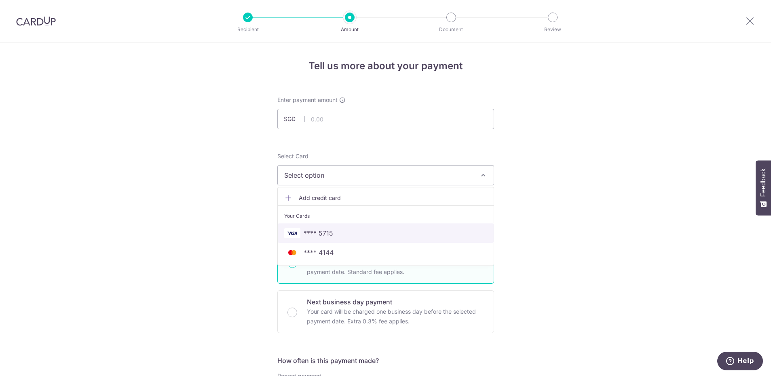
click at [332, 230] on span "**** 5715" at bounding box center [385, 233] width 203 height 10
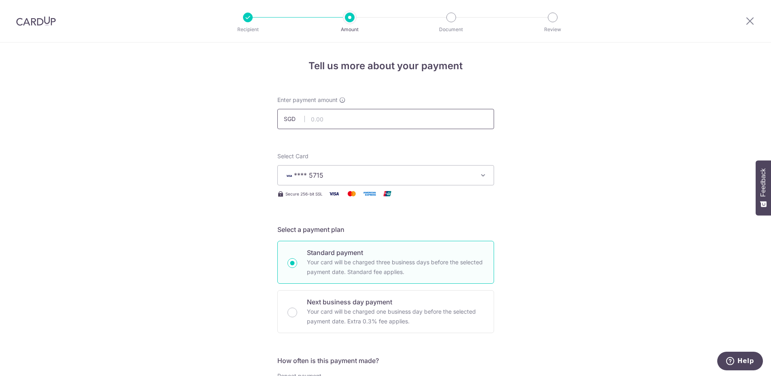
click at [339, 120] on input "text" at bounding box center [385, 119] width 217 height 20
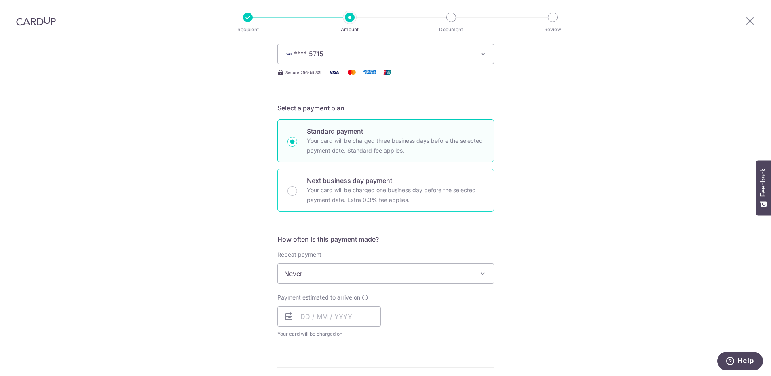
scroll to position [146, 0]
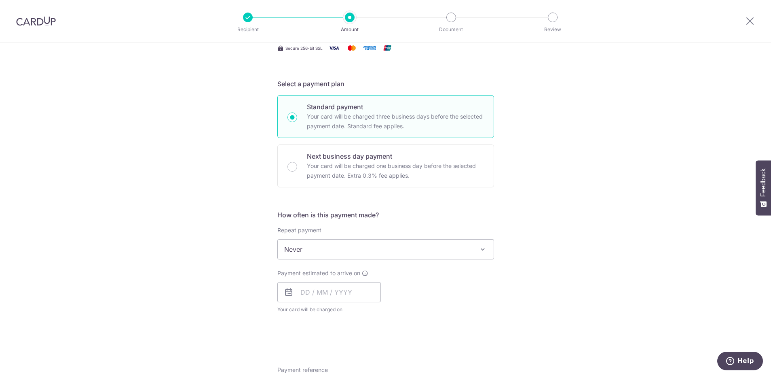
click at [331, 247] on span "Never" at bounding box center [386, 248] width 216 height 19
type input "6,006.60"
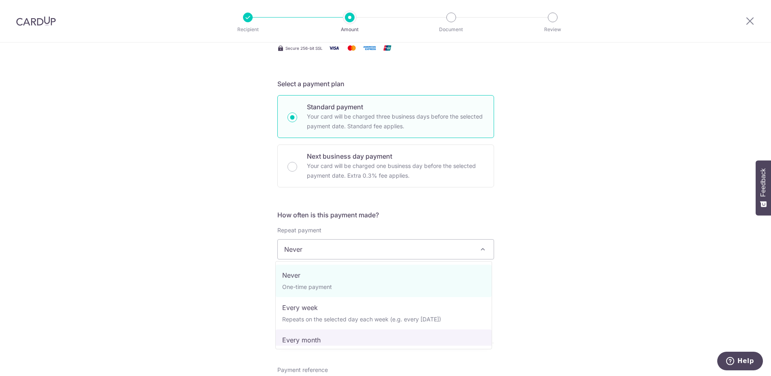
select select "3"
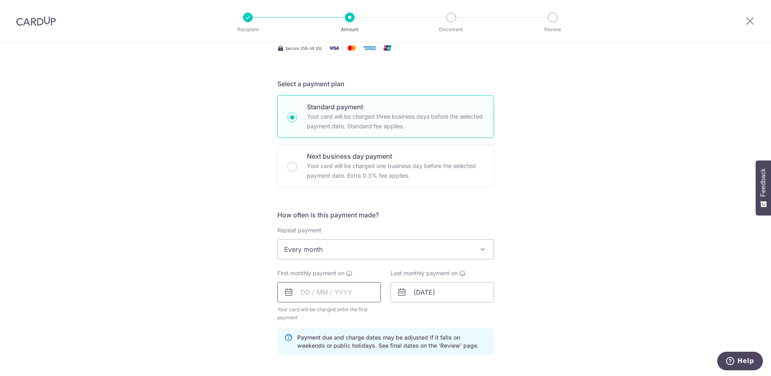
click at [328, 296] on input "text" at bounding box center [328, 292] width 103 height 20
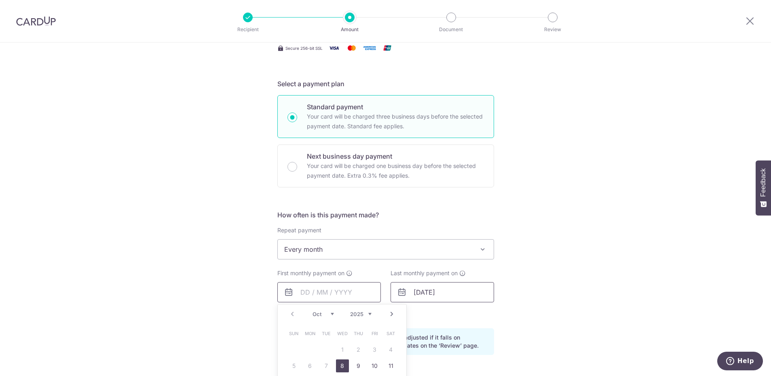
scroll to position [243, 0]
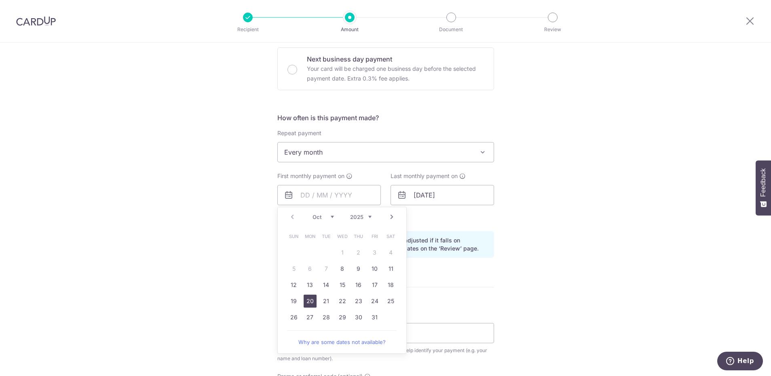
click at [309, 302] on link "20" at bounding box center [310, 300] width 13 height 13
type input "[DATE]"
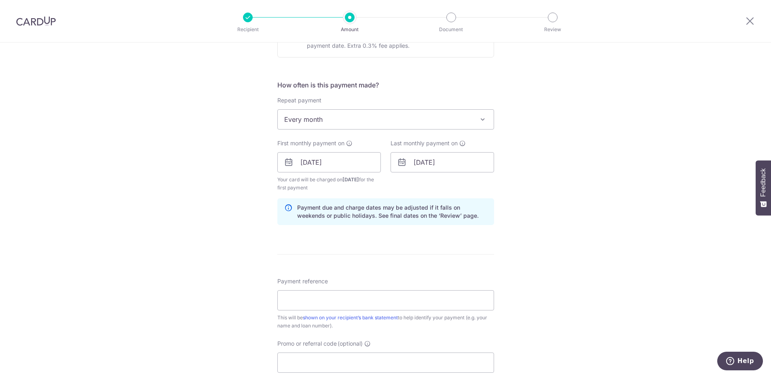
scroll to position [291, 0]
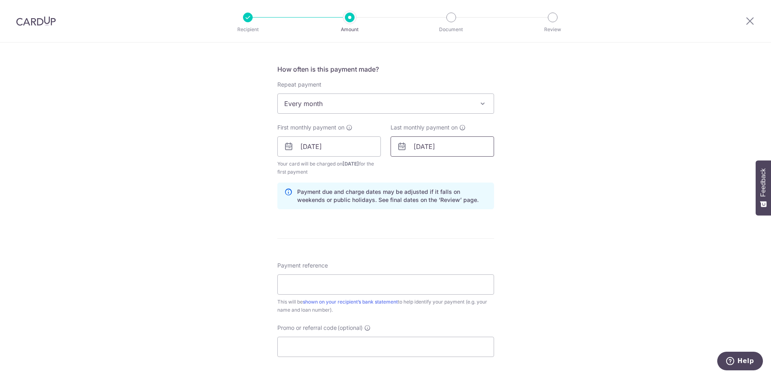
click at [444, 147] on input "[DATE]" at bounding box center [442, 146] width 103 height 20
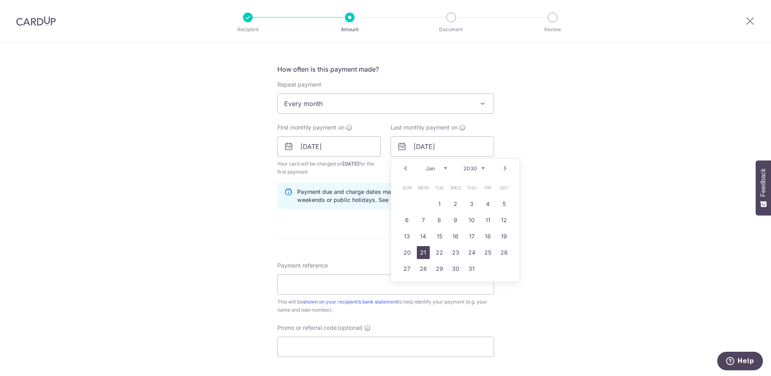
click at [422, 250] on link "21" at bounding box center [423, 252] width 13 height 13
type input "21/01/2030"
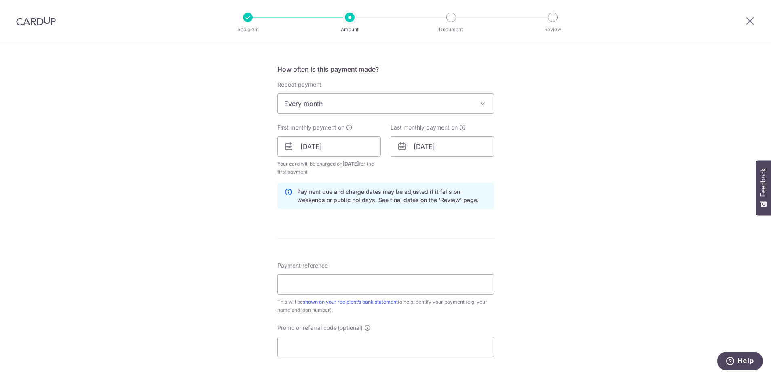
click at [534, 211] on div "Tell us more about your payment Enter payment amount SGD 6,006.60 6006.60 Selec…" at bounding box center [385, 137] width 771 height 773
click at [340, 287] on input "Payment reference" at bounding box center [385, 284] width 217 height 20
paste input "585018319100000"
click at [282, 284] on input "585018319100000" at bounding box center [385, 284] width 217 height 20
type input "Homeloan 585018319100000"
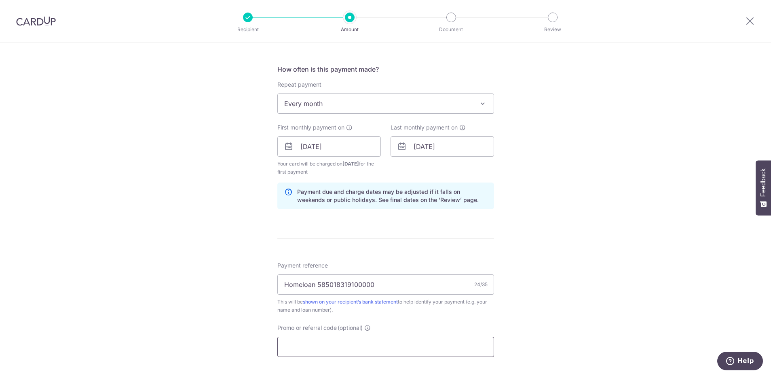
click at [296, 342] on input "Promo or referral code (optional)" at bounding box center [385, 346] width 217 height 20
click at [430, 148] on input "21/01/2030" at bounding box center [442, 146] width 103 height 20
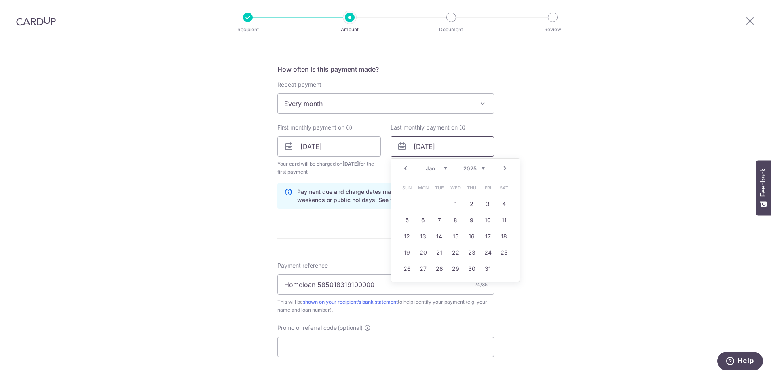
click at [445, 150] on input "21/01/2030" at bounding box center [442, 146] width 103 height 20
click at [420, 255] on link "22" at bounding box center [423, 252] width 13 height 13
type input "22/12/2025"
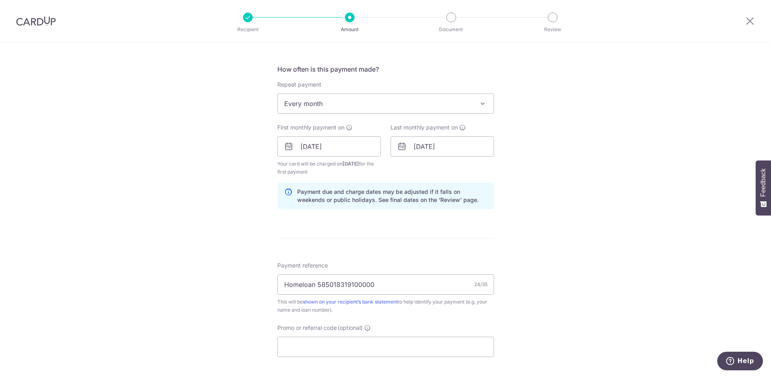
click at [543, 212] on div "Tell us more about your payment Enter payment amount SGD 6,006.60 6006.60 Selec…" at bounding box center [385, 137] width 771 height 773
click at [336, 347] on input "Promo or referral code (optional)" at bounding box center [385, 346] width 217 height 20
paste input "585018319100000"
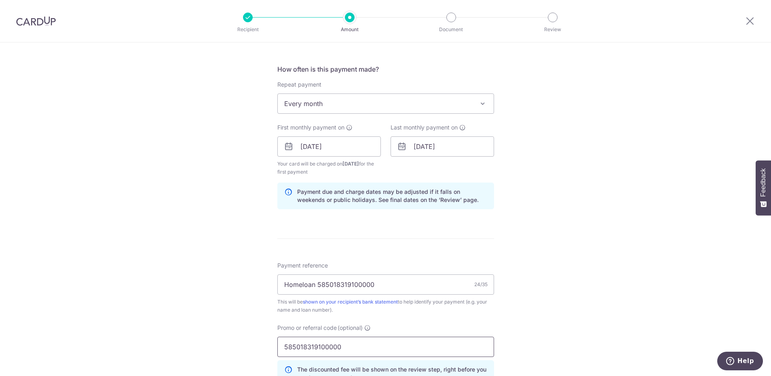
click at [312, 344] on input "585018319100000" at bounding box center [385, 346] width 217 height 20
paste input "3HOME25R"
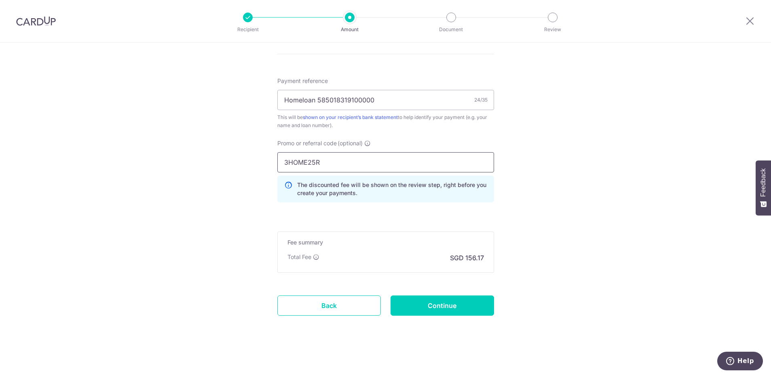
scroll to position [476, 0]
type input "3HOME25R"
click at [412, 309] on input "Continue" at bounding box center [442, 305] width 103 height 20
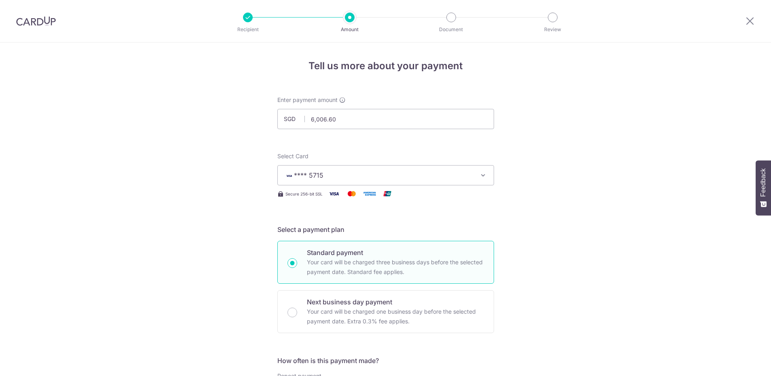
scroll to position [446, 0]
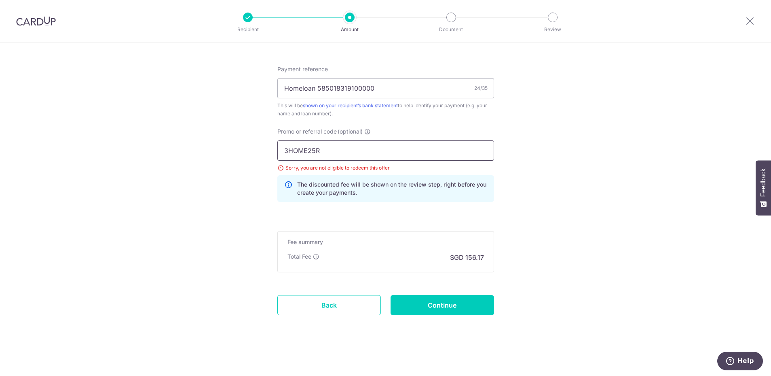
click at [306, 147] on input "3HOME25R" at bounding box center [385, 150] width 217 height 20
click at [320, 308] on link "Back" at bounding box center [328, 305] width 103 height 20
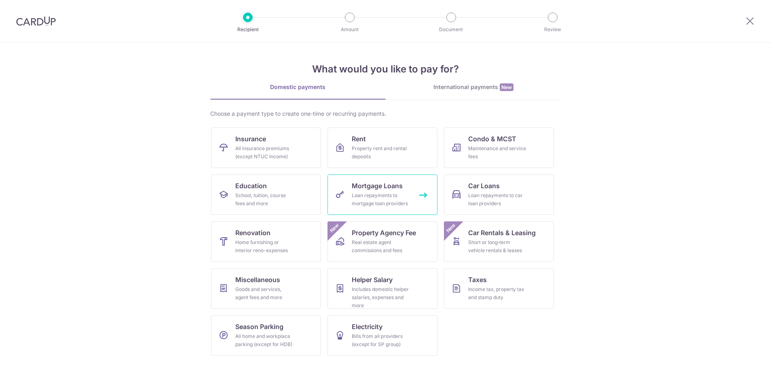
click at [378, 192] on div "Loan repayments to mortgage loan providers" at bounding box center [381, 199] width 58 height 16
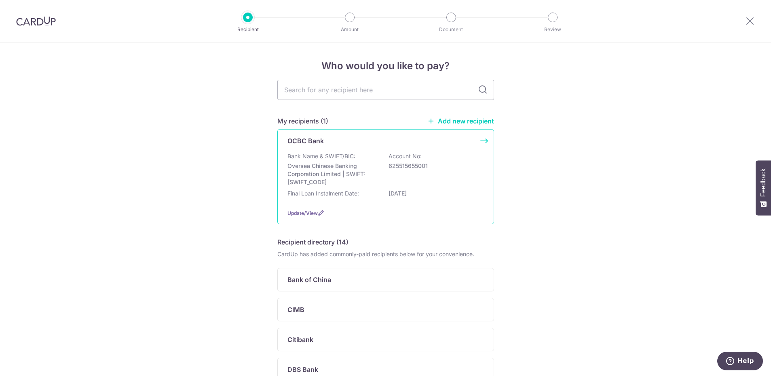
click at [379, 177] on div "Bank Name & SWIFT/BIC: Oversea Chinese Banking Corporation Limited | SWIFT: [SW…" at bounding box center [385, 169] width 196 height 34
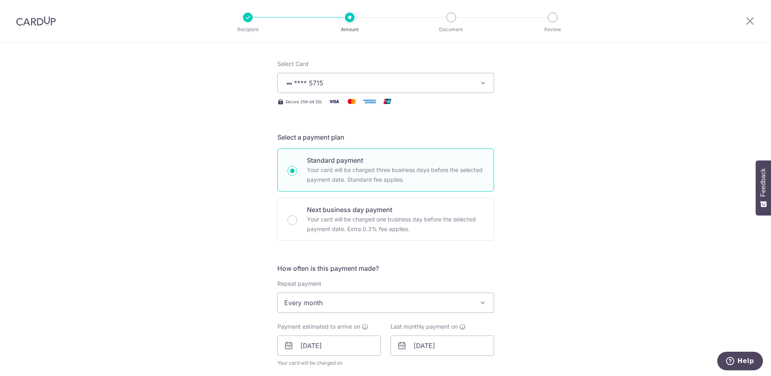
scroll to position [97, 0]
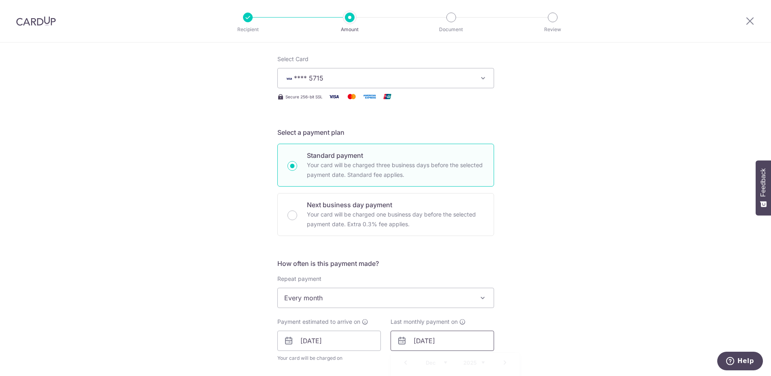
click at [450, 342] on input "22/12/2025" at bounding box center [442, 340] width 103 height 20
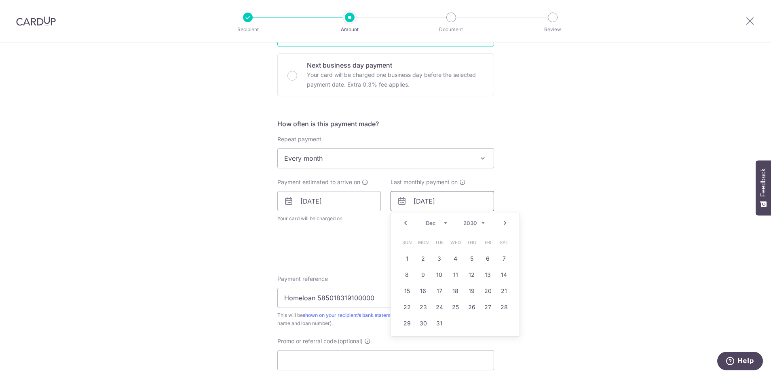
scroll to position [243, 0]
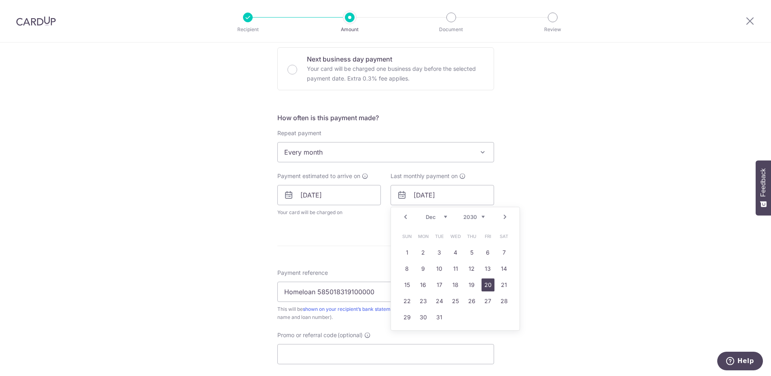
click at [481, 286] on link "20" at bounding box center [487, 284] width 13 height 13
type input "20/12/2030"
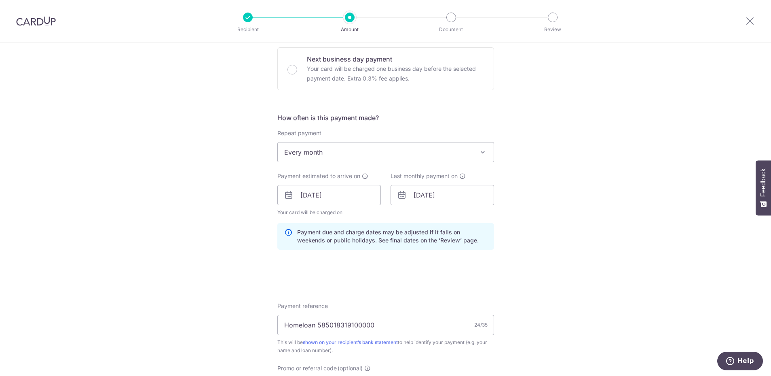
click at [581, 228] on div "Tell us more about your payment Enter payment amount SGD 6,006.60 6006.60 Selec…" at bounding box center [385, 182] width 771 height 764
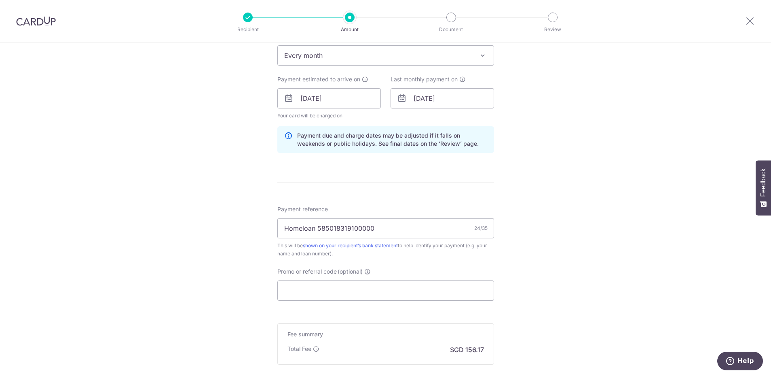
scroll to position [340, 0]
click at [382, 291] on input "Promo or referral code (optional)" at bounding box center [385, 290] width 217 height 20
paste input "REC185"
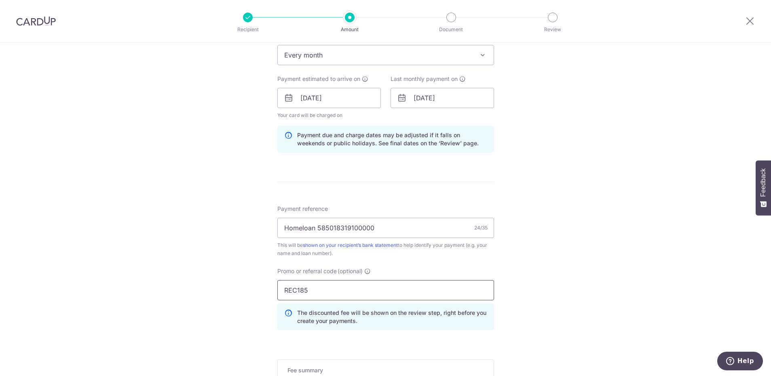
scroll to position [437, 0]
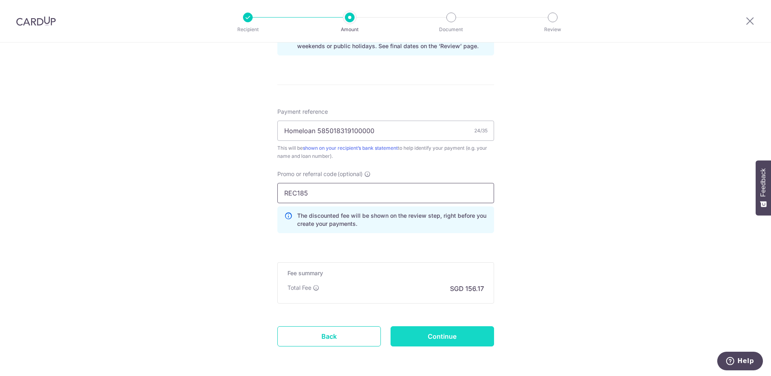
type input "REC185"
click at [466, 337] on input "Continue" at bounding box center [442, 336] width 103 height 20
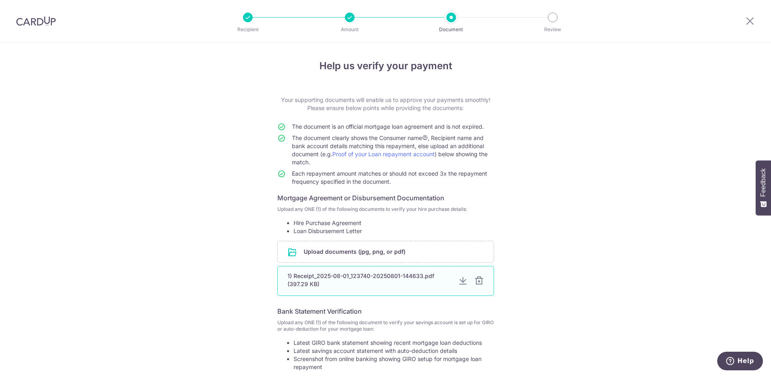
click at [474, 280] on div at bounding box center [479, 281] width 10 height 10
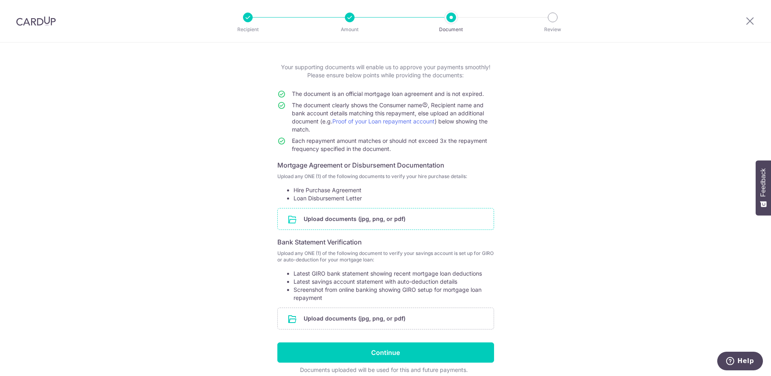
scroll to position [49, 0]
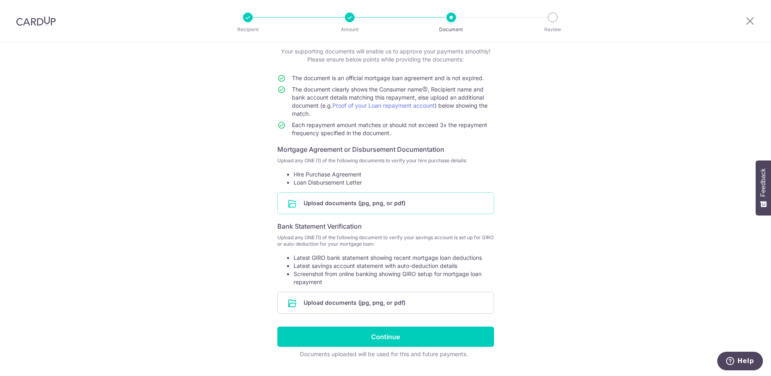
click at [379, 205] on input "file" at bounding box center [386, 202] width 216 height 21
click at [340, 205] on input "file" at bounding box center [386, 202] width 216 height 21
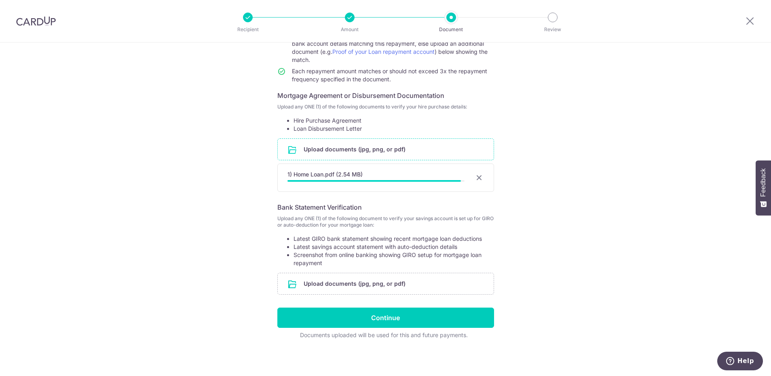
scroll to position [103, 0]
click at [368, 287] on input "file" at bounding box center [386, 282] width 216 height 21
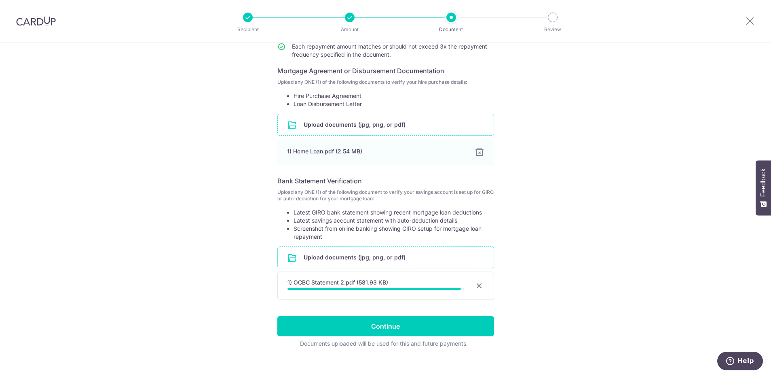
scroll to position [137, 0]
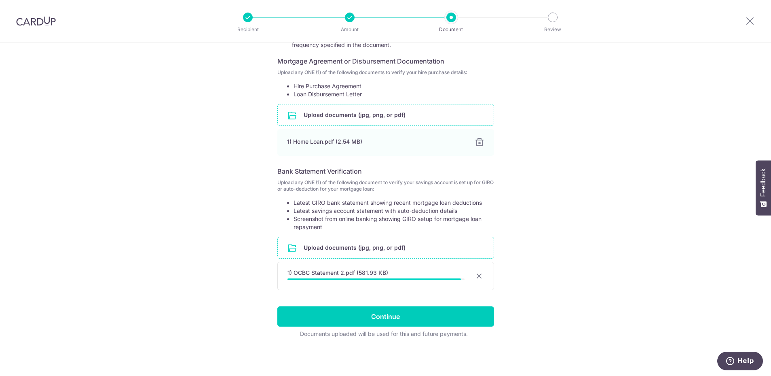
click at [397, 257] on input "file" at bounding box center [386, 247] width 216 height 21
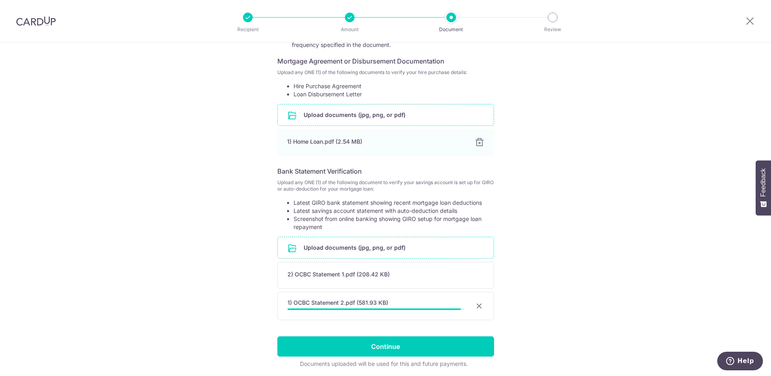
click at [598, 285] on div "Help us verify your payment Your supporting documents will enable us to approve…" at bounding box center [385, 156] width 771 height 500
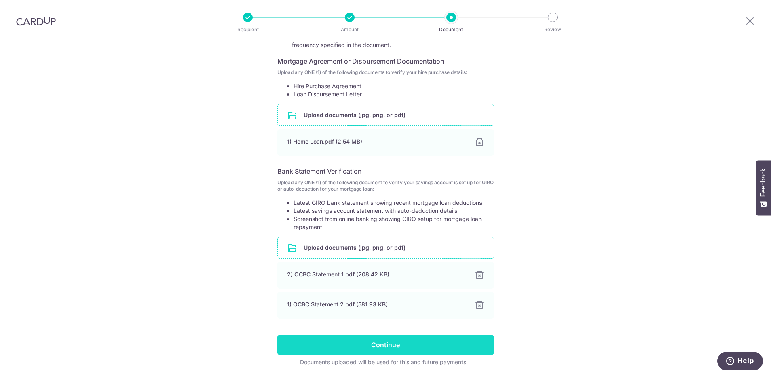
click at [384, 338] on input "Continue" at bounding box center [385, 344] width 217 height 20
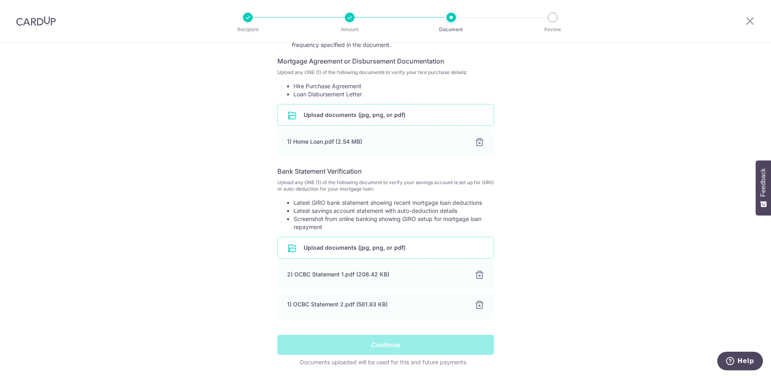
click at [544, 317] on div "Help us verify your payment Your supporting documents will enable us to approve…" at bounding box center [385, 155] width 771 height 498
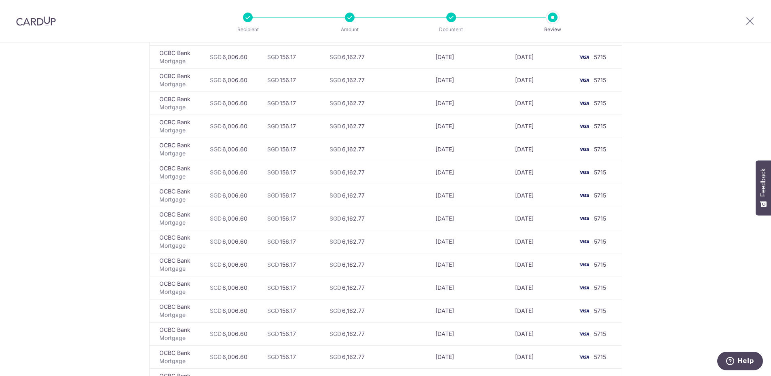
scroll to position [1338, 0]
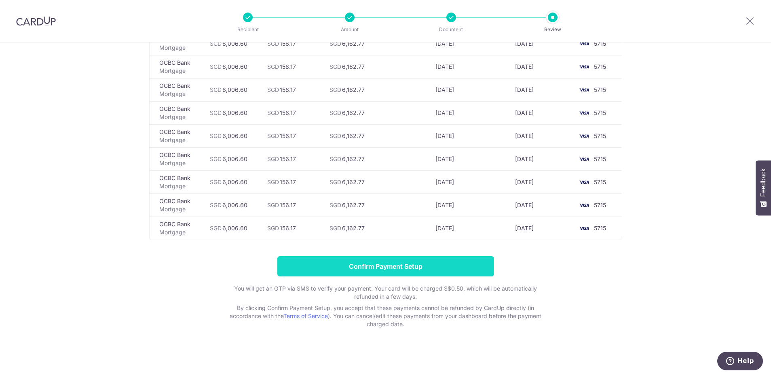
click at [389, 263] on input "Confirm Payment Setup" at bounding box center [385, 266] width 217 height 20
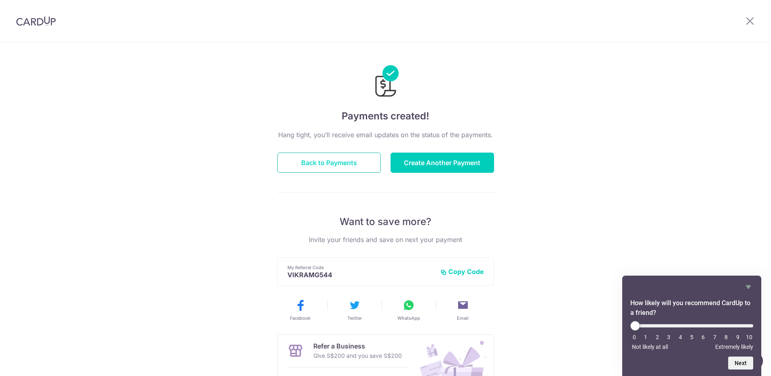
click at [355, 166] on button "Back to Payments" at bounding box center [328, 162] width 103 height 20
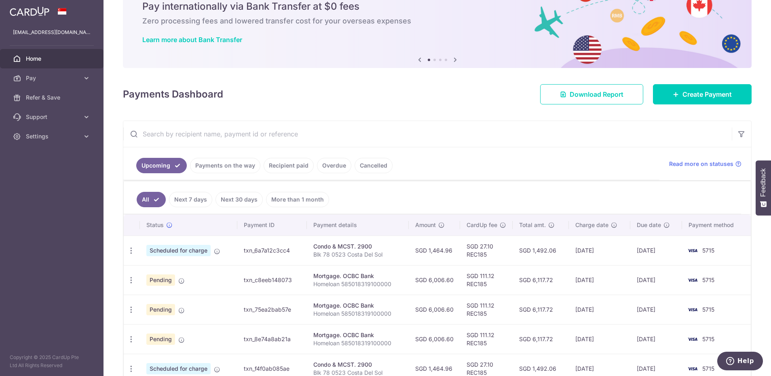
scroll to position [49, 0]
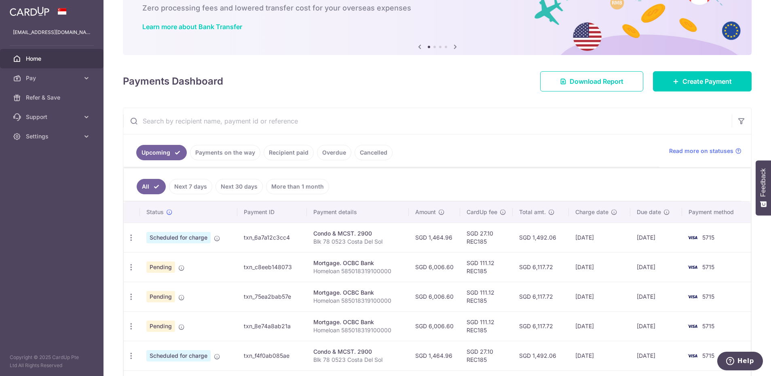
click at [202, 186] on link "Next 7 days" at bounding box center [190, 186] width 43 height 15
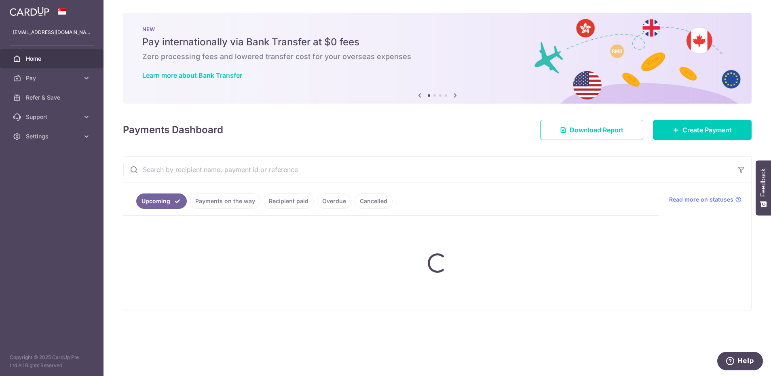
scroll to position [0, 0]
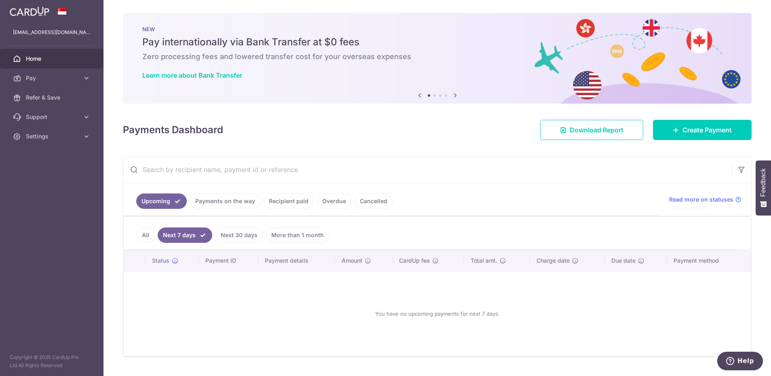
click at [233, 235] on link "Next 30 days" at bounding box center [238, 234] width 47 height 15
